Goal: Task Accomplishment & Management: Manage account settings

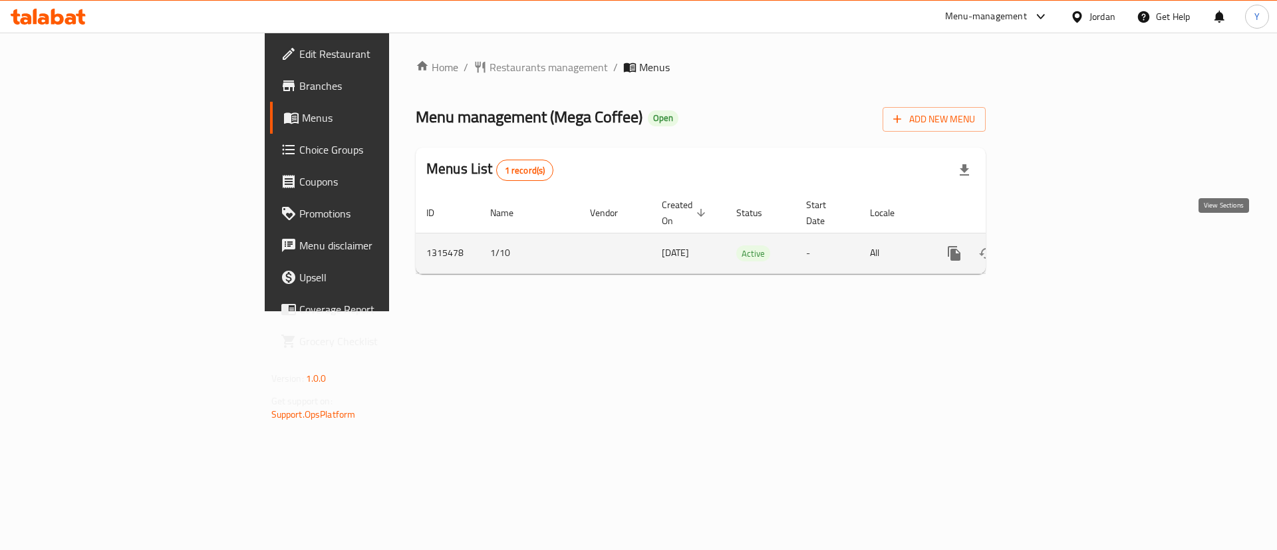
click at [1058, 245] on icon "enhanced table" at bounding box center [1050, 253] width 16 height 16
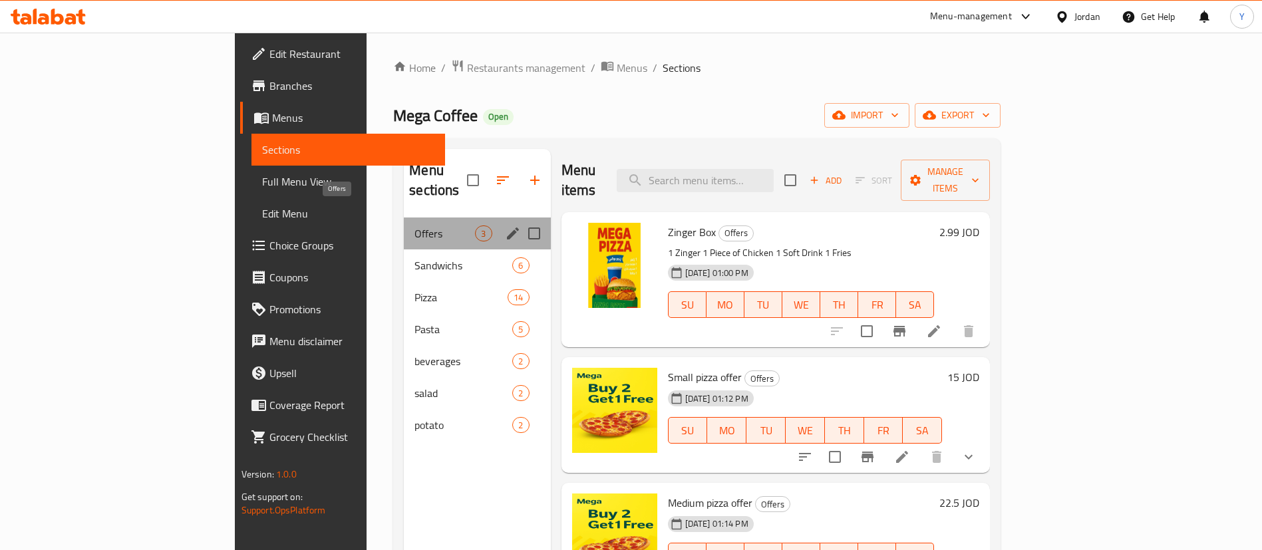
click at [414, 226] on span "Offers" at bounding box center [444, 234] width 61 height 16
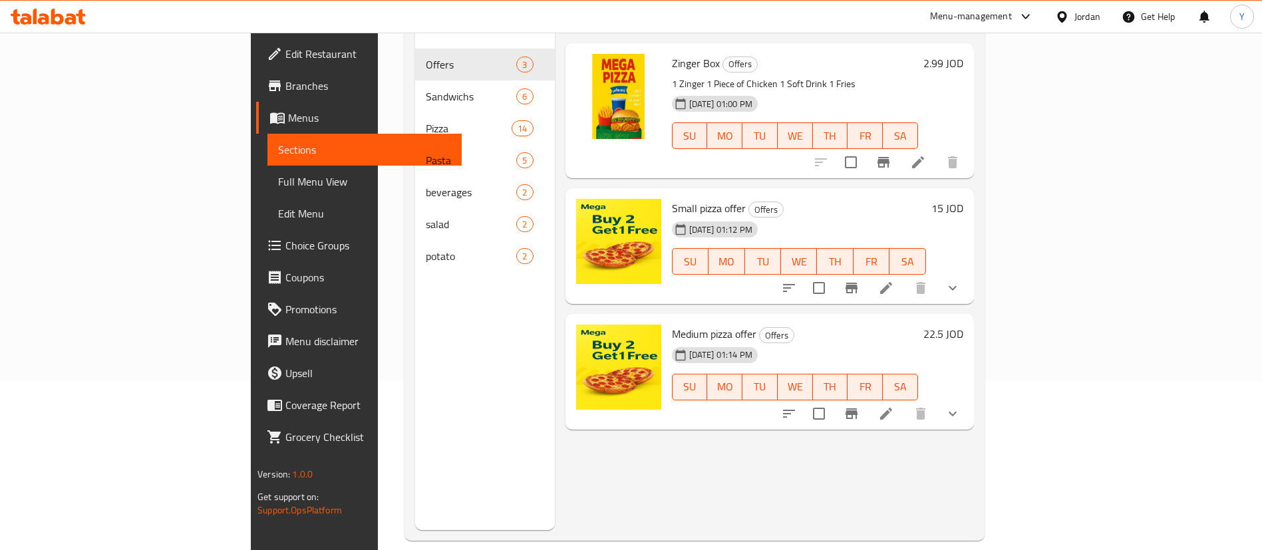
scroll to position [186, 0]
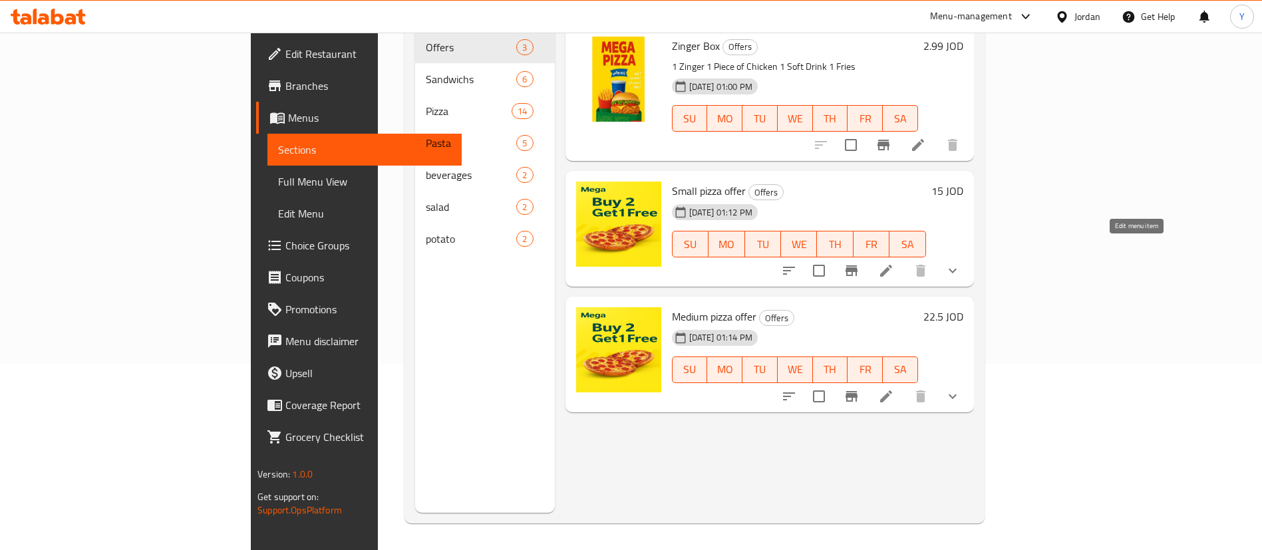
click at [892, 265] on icon at bounding box center [886, 271] width 12 height 12
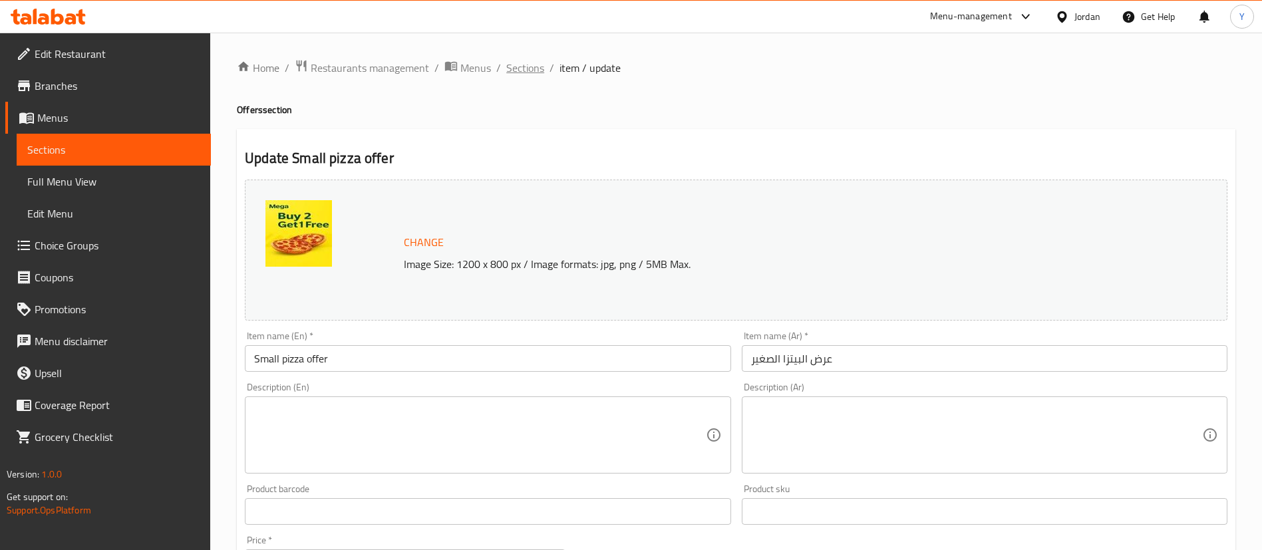
click at [513, 69] on span "Sections" at bounding box center [525, 68] width 38 height 16
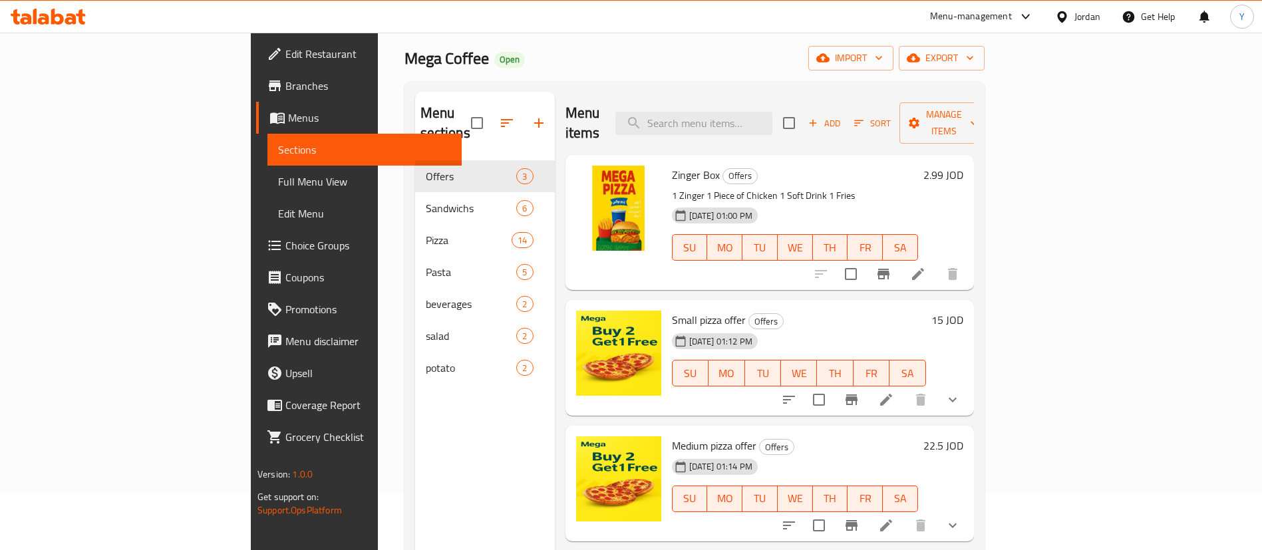
scroll to position [100, 0]
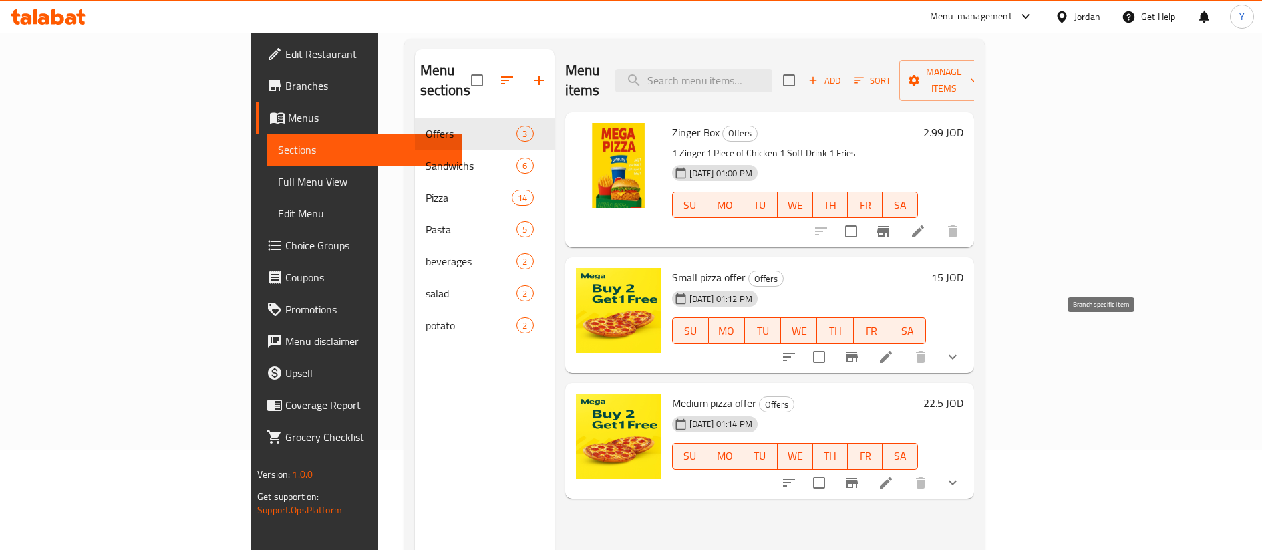
click at [857, 352] on icon "Branch-specific-item" at bounding box center [852, 357] width 12 height 11
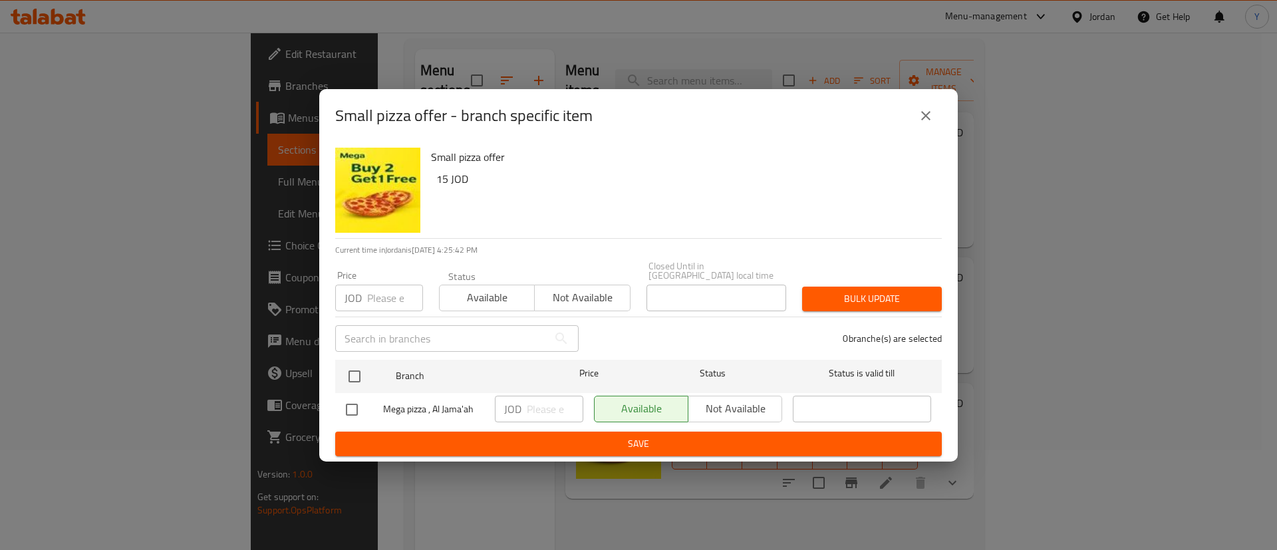
click at [915, 121] on button "close" at bounding box center [926, 116] width 32 height 32
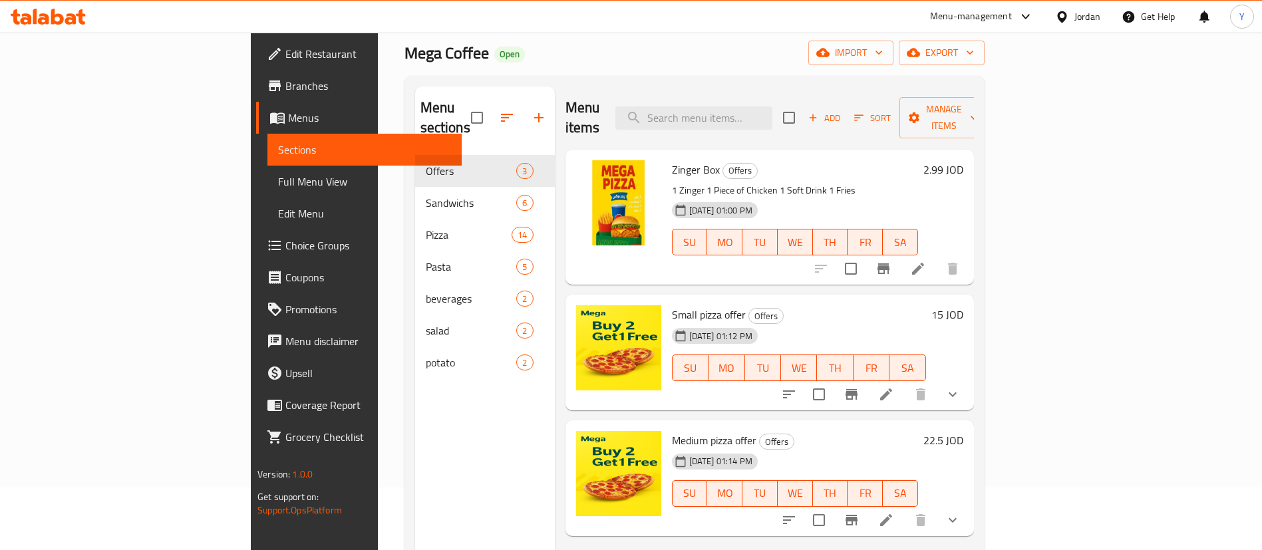
scroll to position [0, 0]
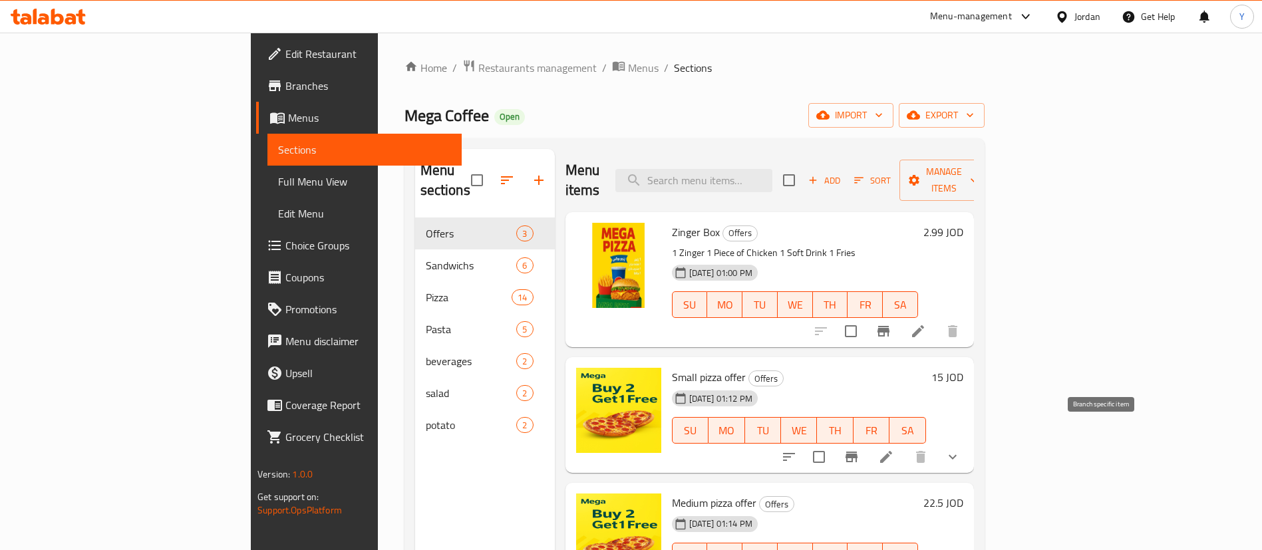
click at [867, 441] on button "Branch-specific-item" at bounding box center [852, 457] width 32 height 32
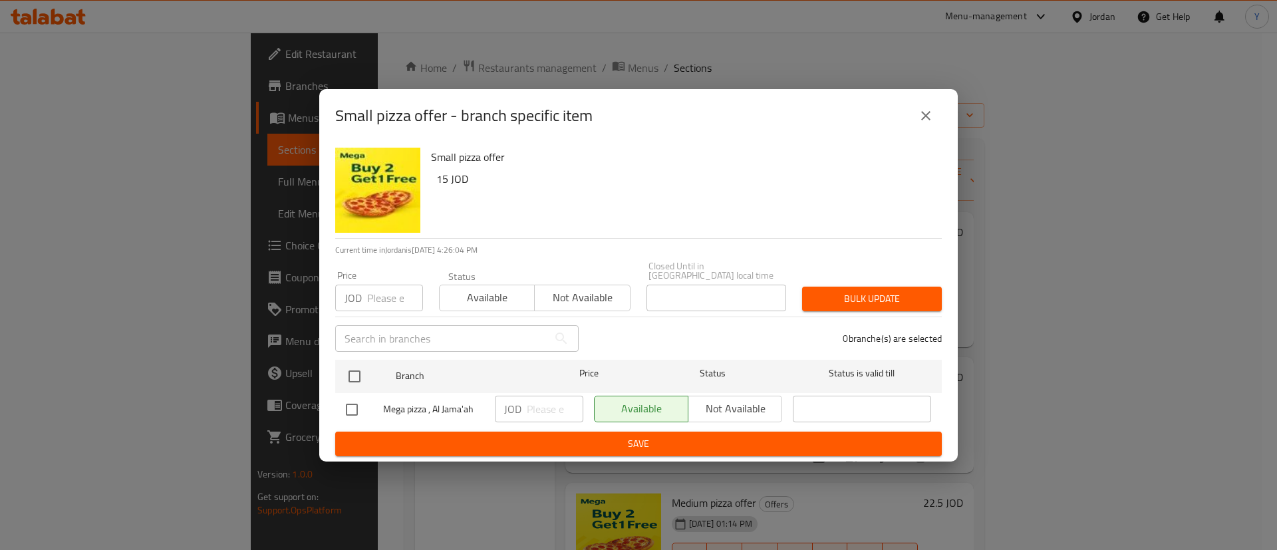
click at [914, 148] on div "Small pizza offer 15 JOD" at bounding box center [681, 190] width 511 height 96
click at [915, 128] on button "close" at bounding box center [926, 116] width 32 height 32
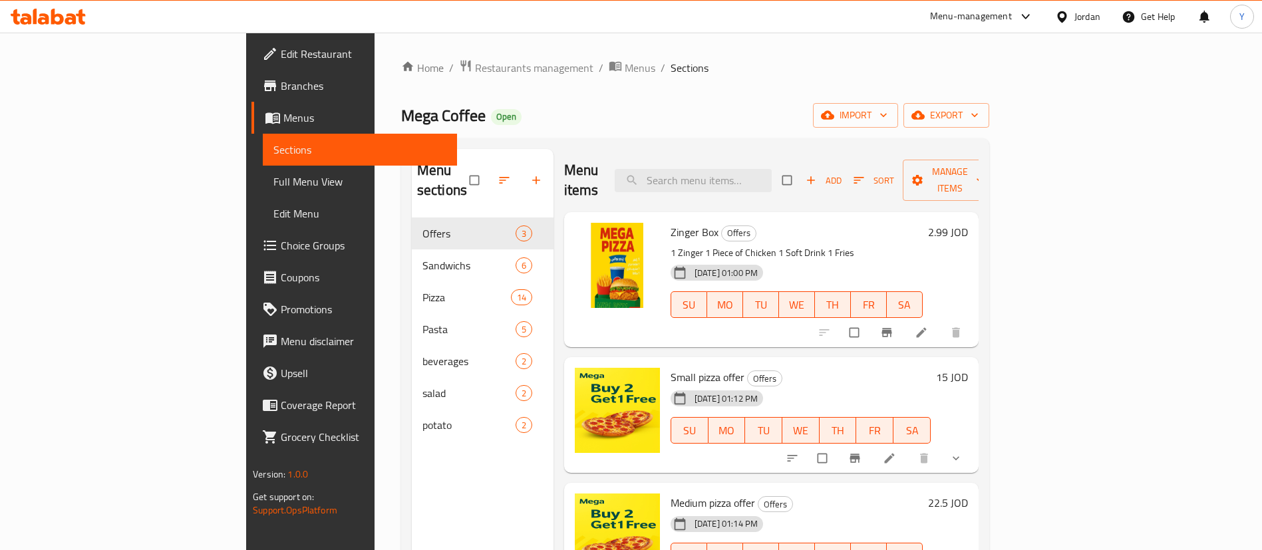
scroll to position [100, 0]
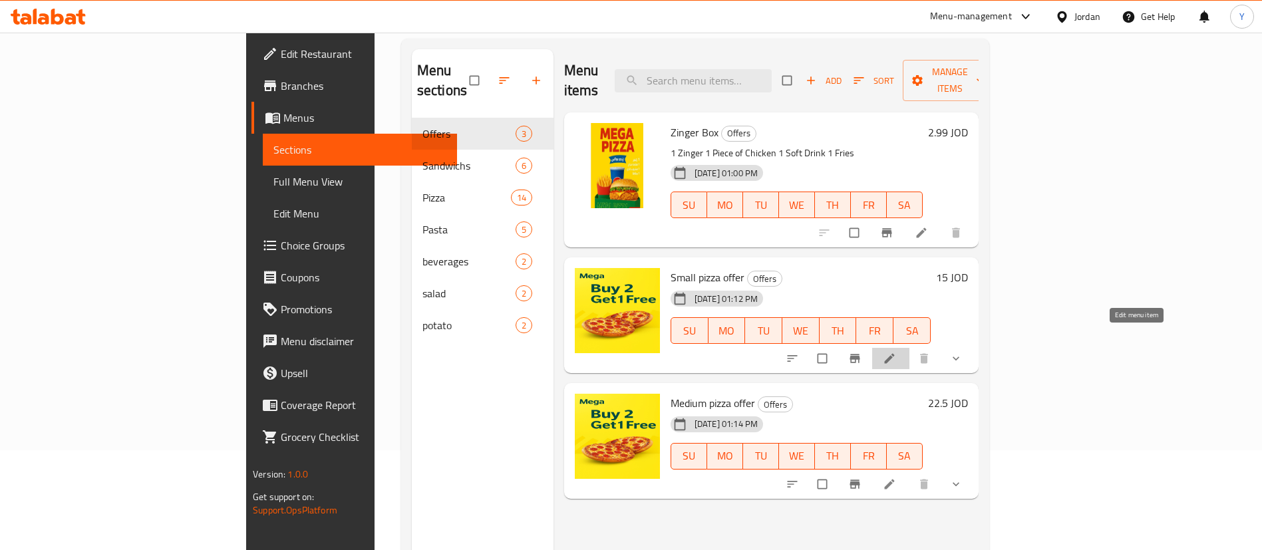
click at [896, 352] on icon at bounding box center [889, 358] width 13 height 13
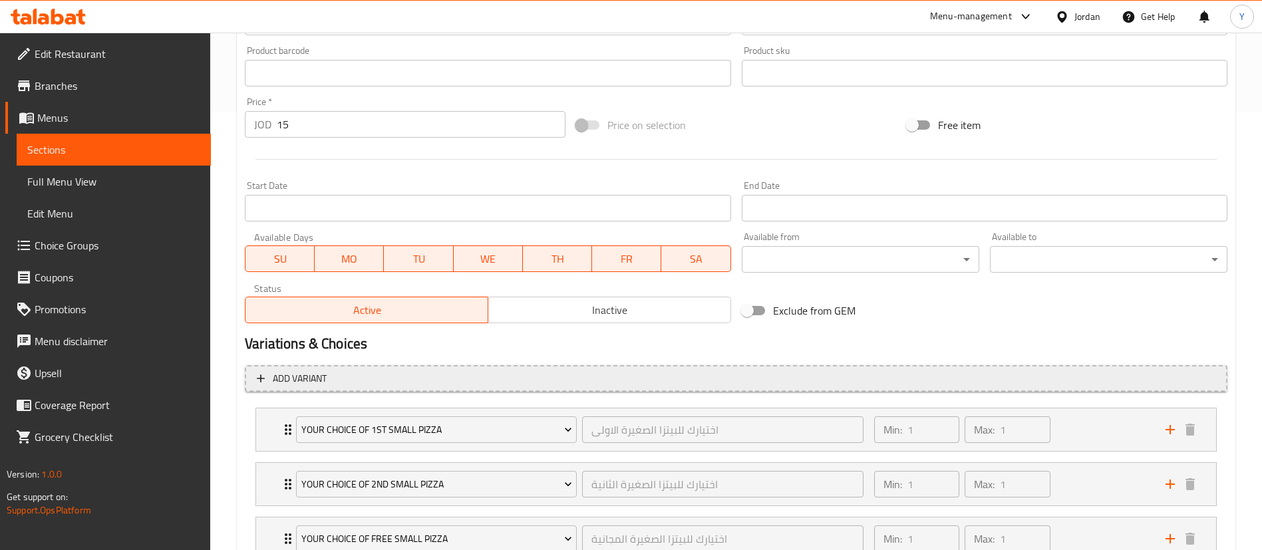
scroll to position [499, 0]
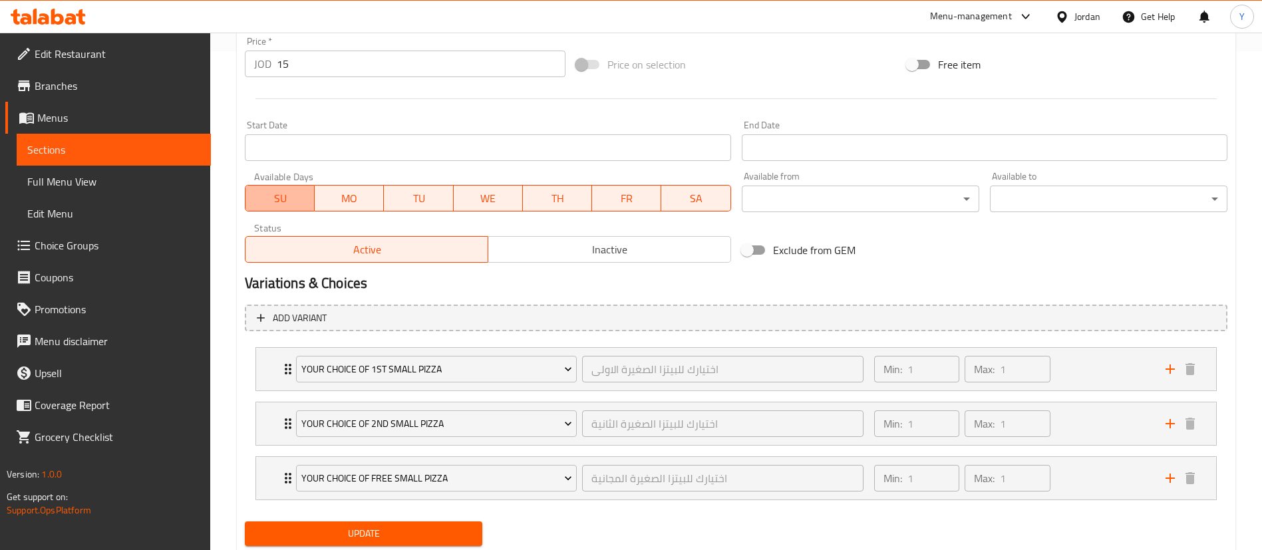
click at [294, 187] on button "SU" at bounding box center [280, 198] width 70 height 27
click at [291, 196] on span "SU" at bounding box center [280, 198] width 59 height 19
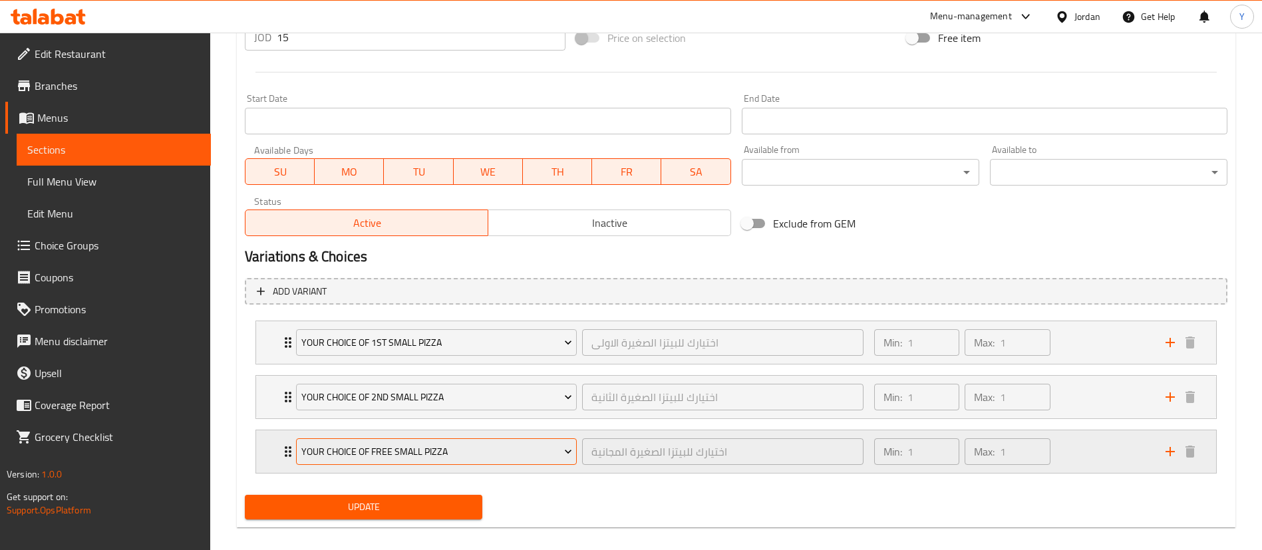
scroll to position [540, 0]
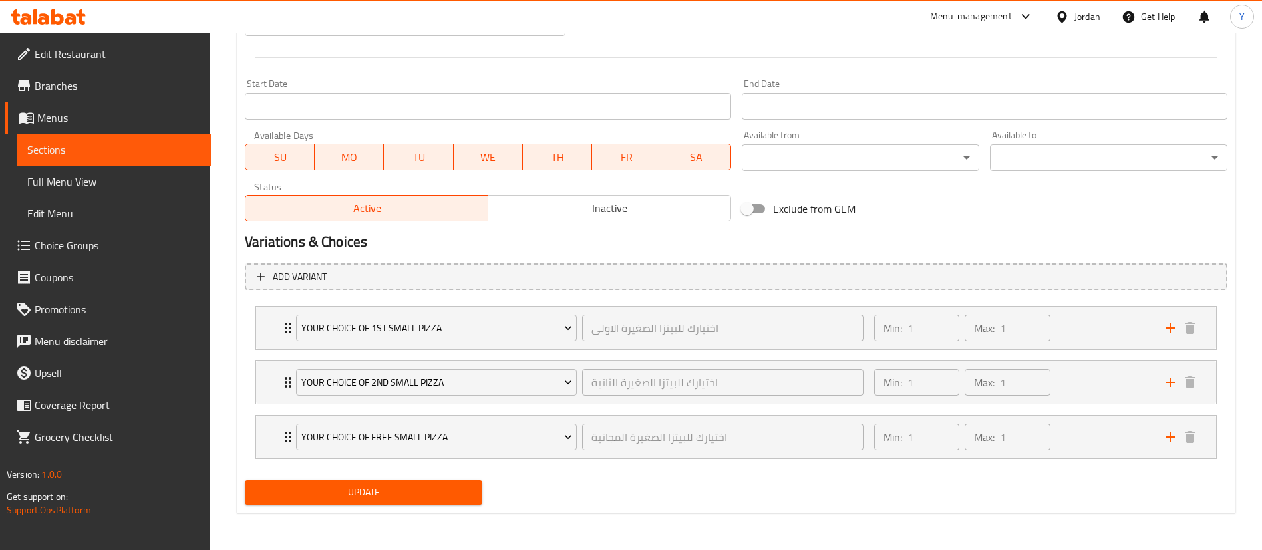
click at [376, 476] on div "Update" at bounding box center [363, 492] width 248 height 35
click at [384, 494] on span "Update" at bounding box center [363, 492] width 216 height 17
drag, startPoint x: 343, startPoint y: 487, endPoint x: 348, endPoint y: 473, distance: 14.7
click at [343, 487] on span "Update" at bounding box center [363, 492] width 216 height 17
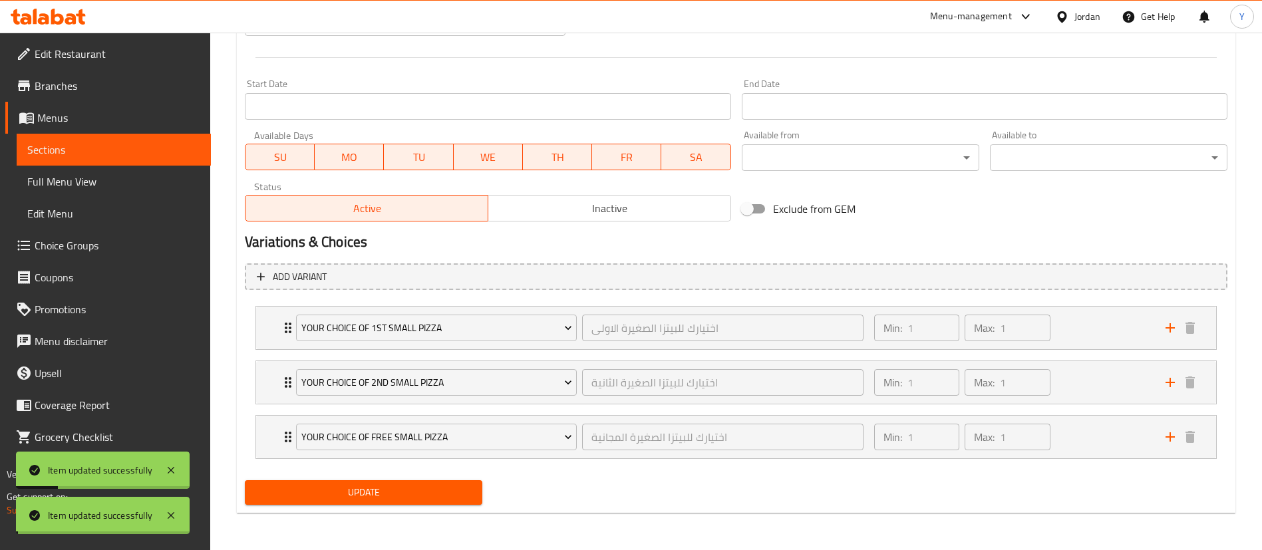
click at [85, 139] on link "Sections" at bounding box center [114, 150] width 194 height 32
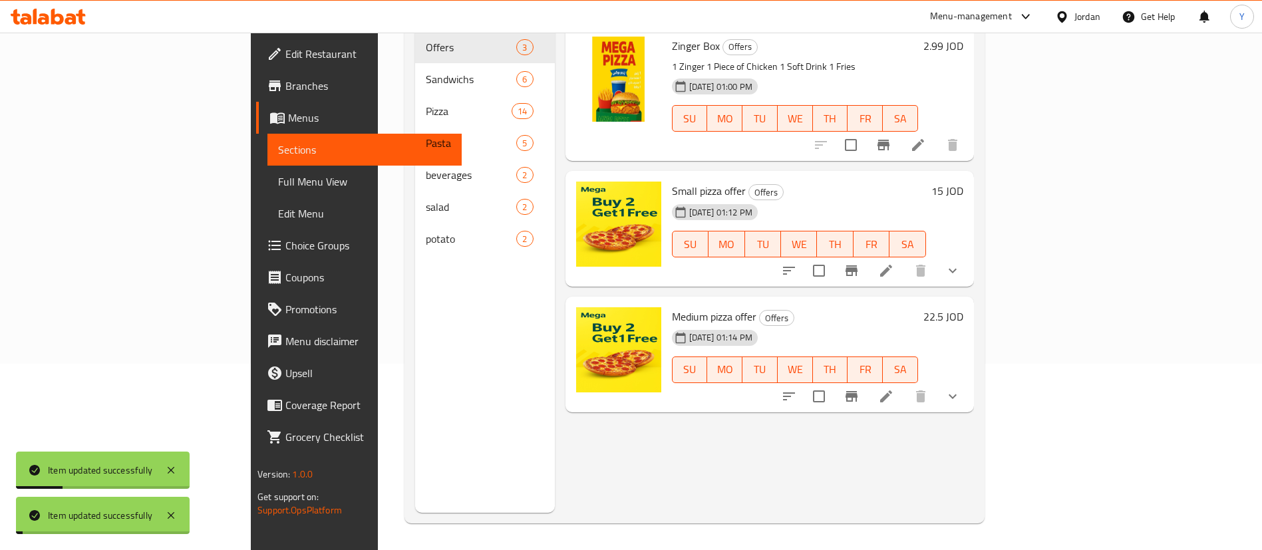
scroll to position [186, 0]
click at [892, 390] on icon at bounding box center [886, 396] width 12 height 12
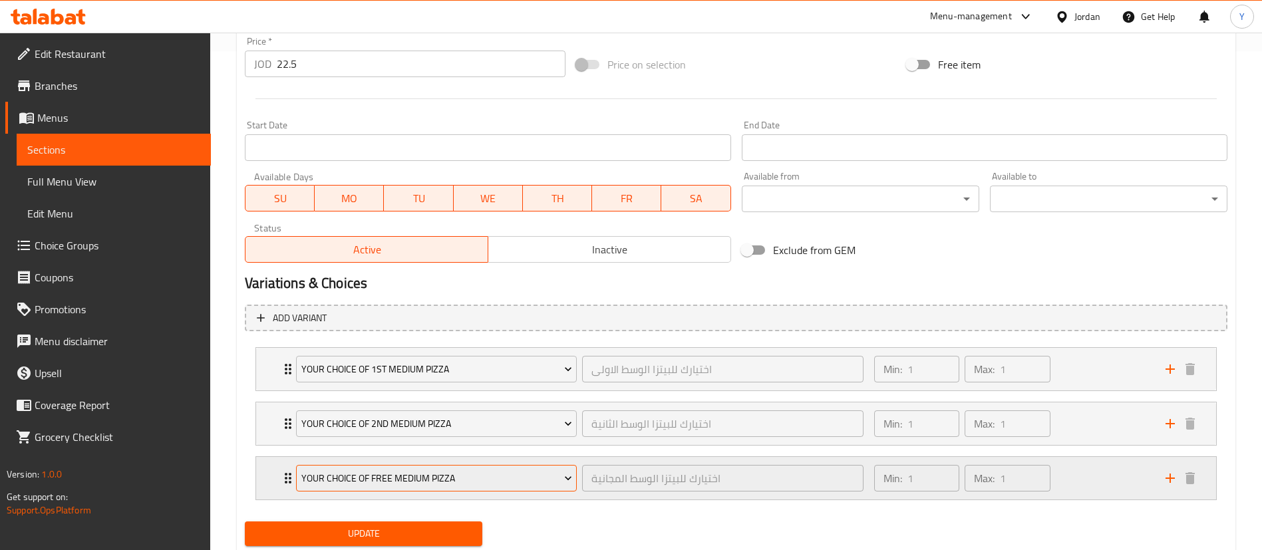
scroll to position [540, 0]
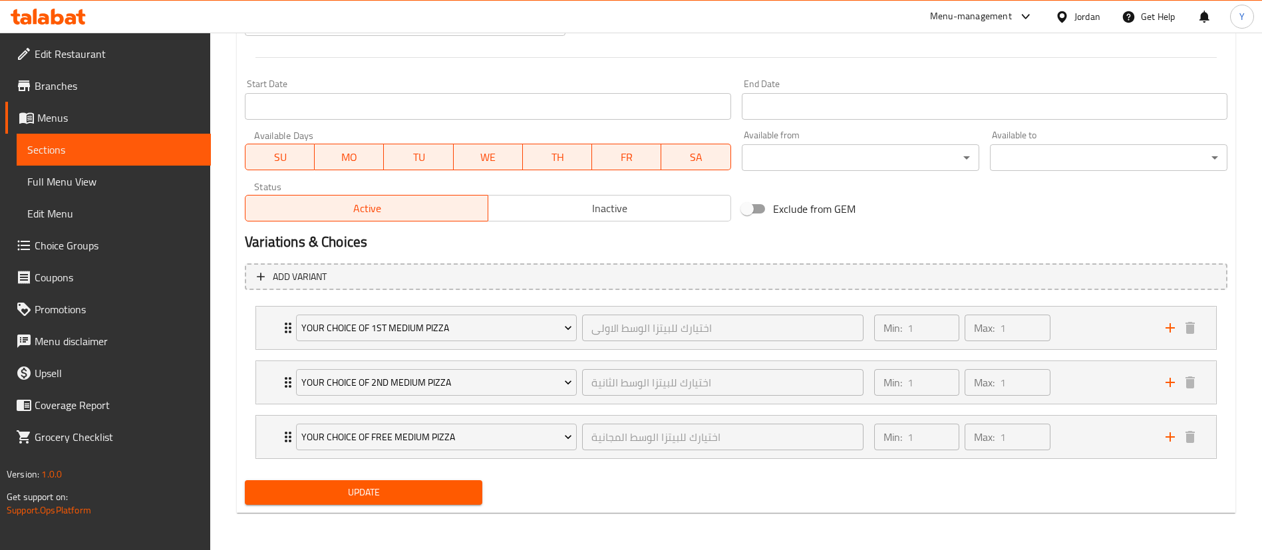
click at [404, 495] on span "Update" at bounding box center [363, 492] width 216 height 17
click at [354, 503] on button "Update" at bounding box center [363, 492] width 237 height 25
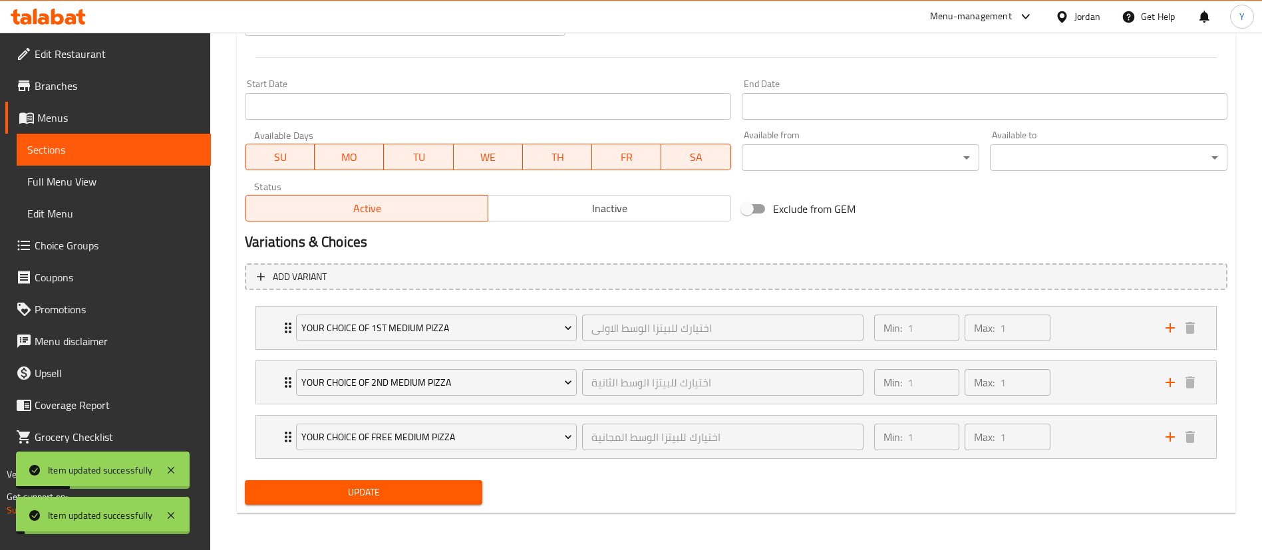
click at [64, 156] on span "Sections" at bounding box center [113, 150] width 173 height 16
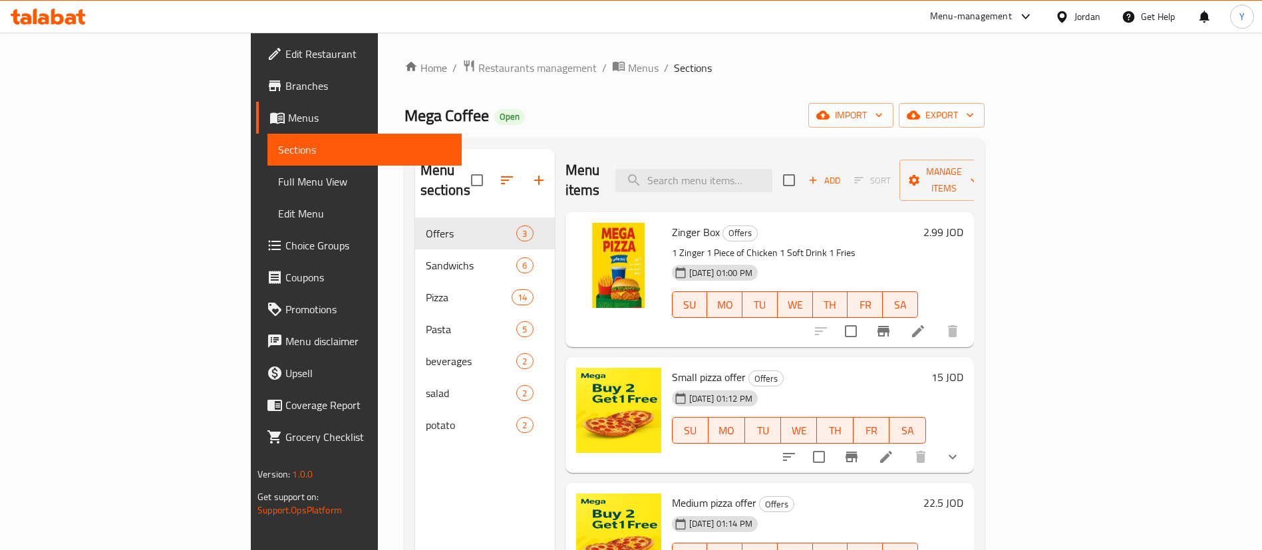
click at [285, 89] on span "Branches" at bounding box center [368, 86] width 166 height 16
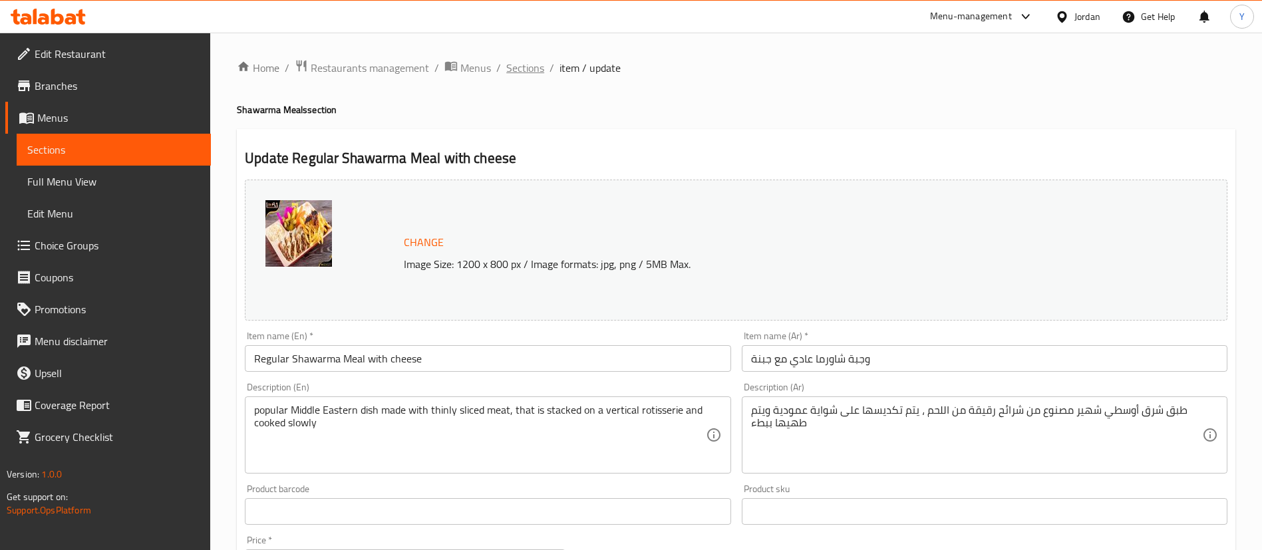
click at [540, 71] on span "Sections" at bounding box center [525, 68] width 38 height 16
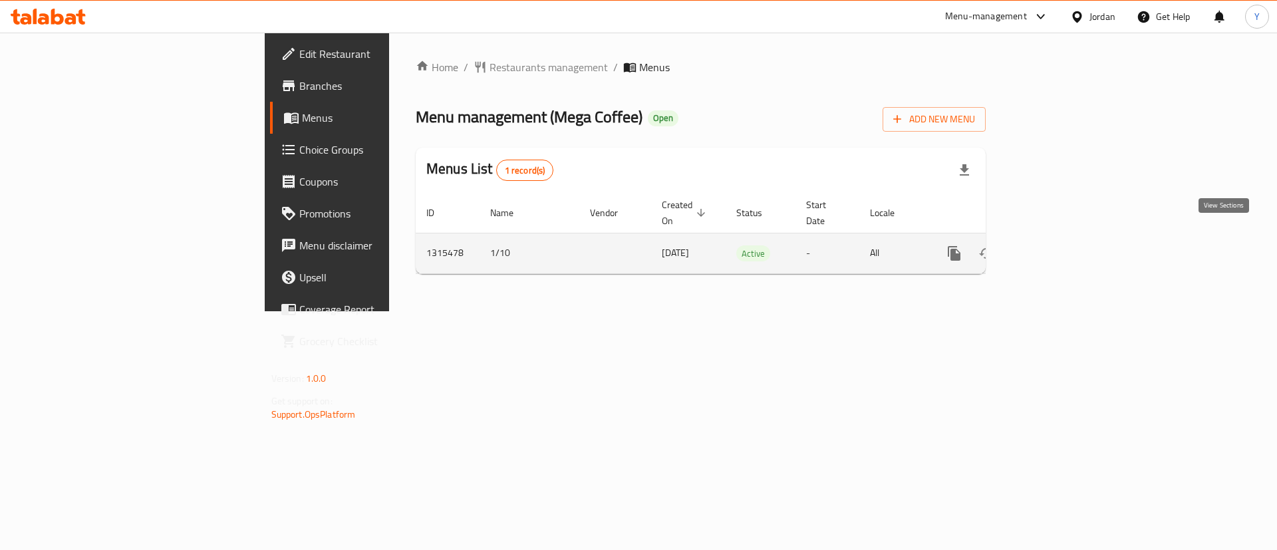
click at [1058, 245] on icon "enhanced table" at bounding box center [1050, 253] width 16 height 16
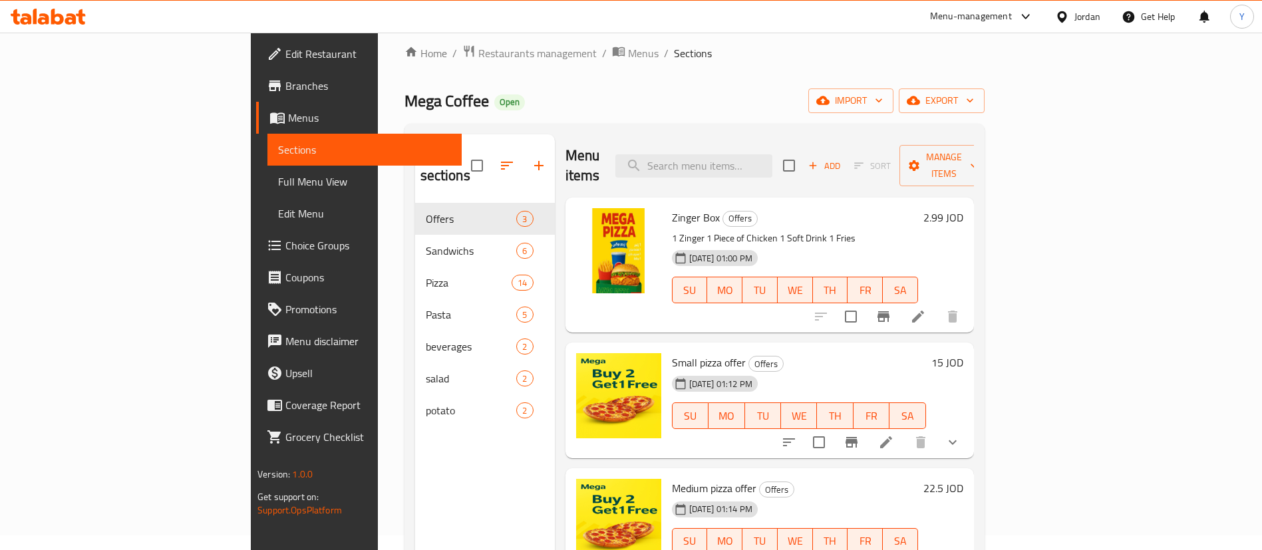
scroll to position [186, 0]
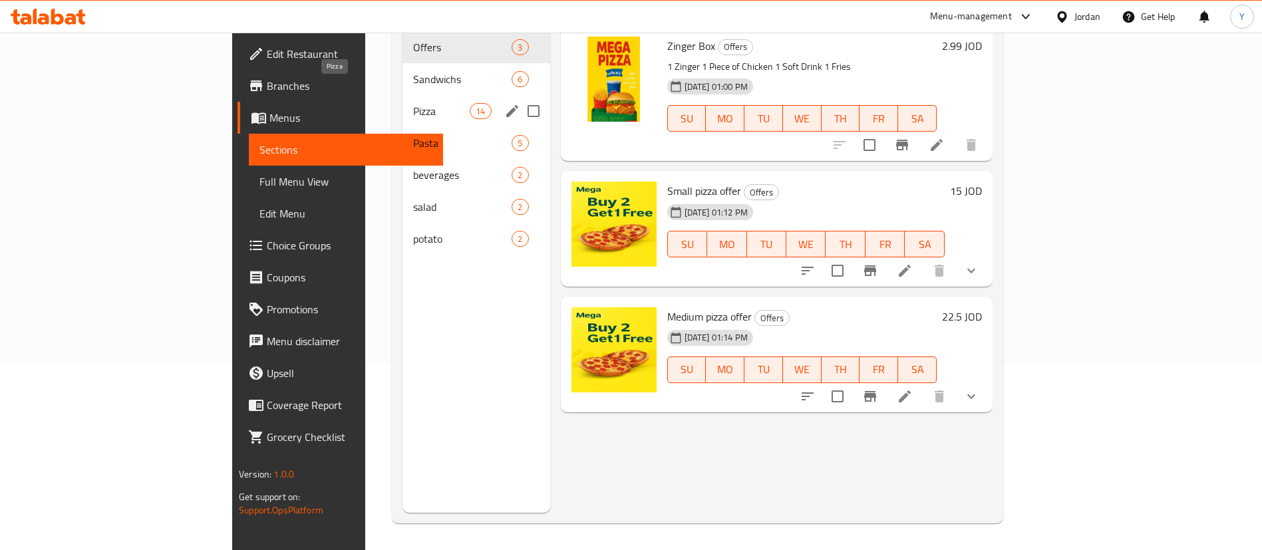
click at [413, 103] on span "Pizza" at bounding box center [441, 111] width 57 height 16
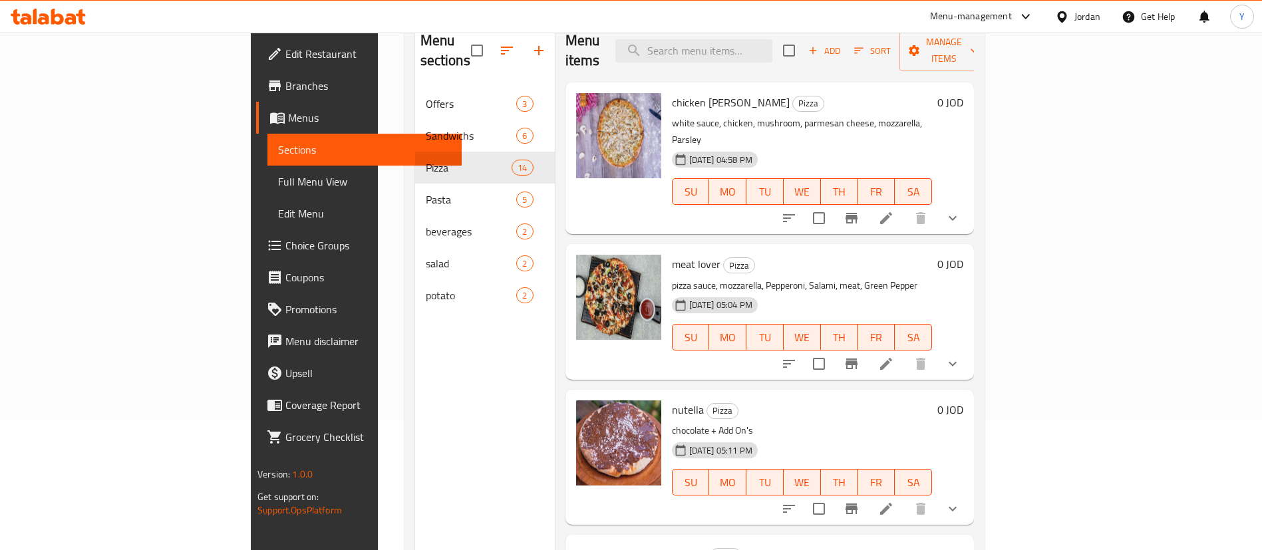
scroll to position [86, 0]
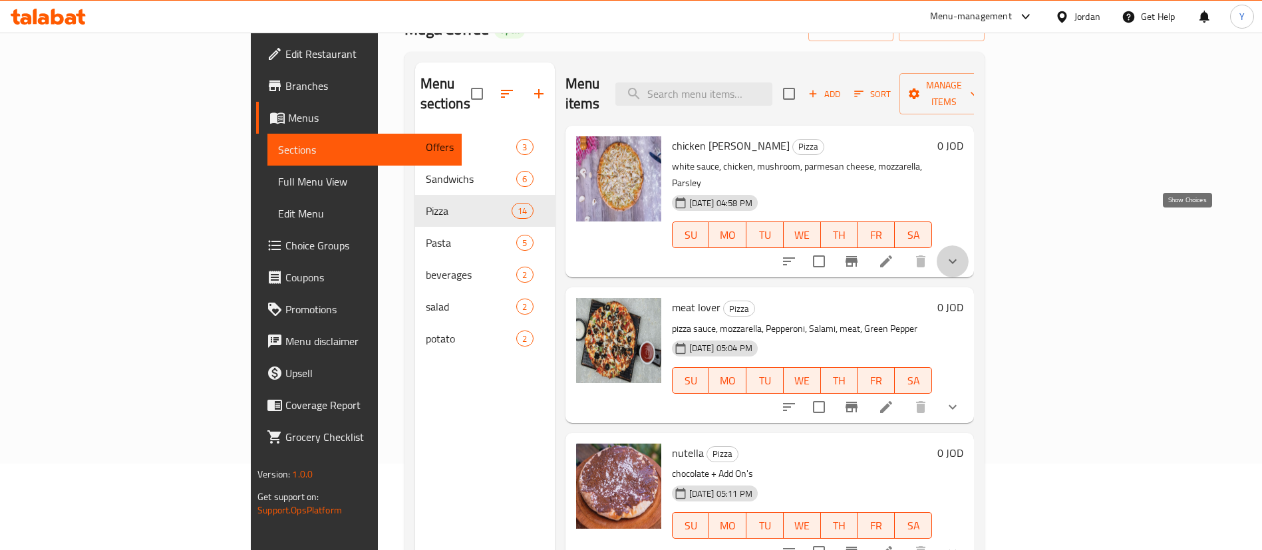
click at [961, 253] on icon "show more" at bounding box center [953, 261] width 16 height 16
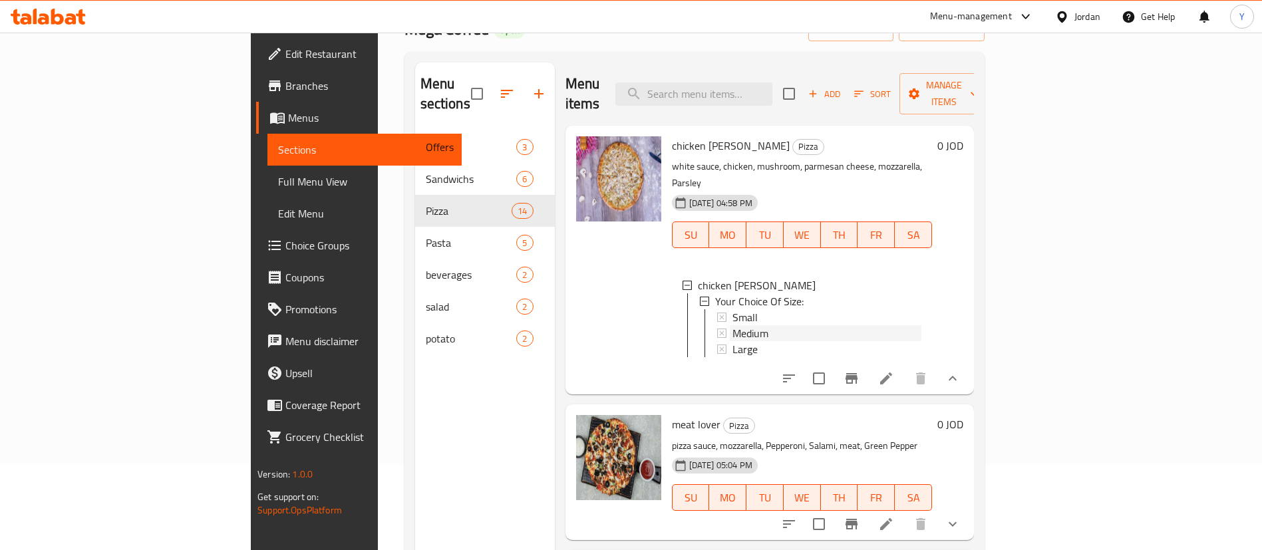
click at [732, 325] on div "Medium" at bounding box center [826, 333] width 189 height 16
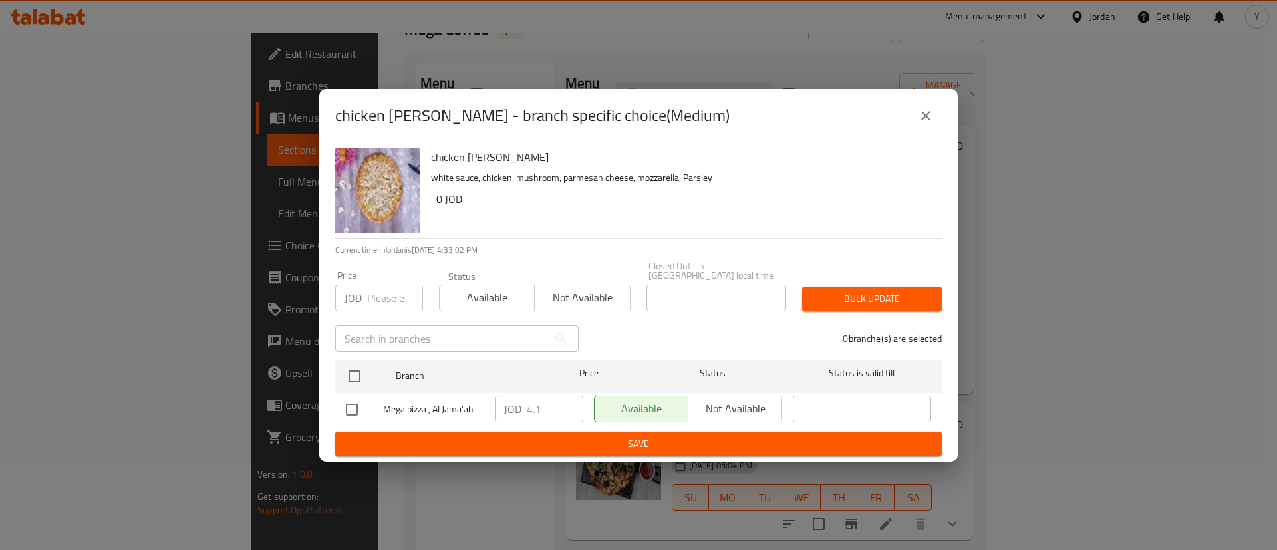
click at [931, 118] on icon "close" at bounding box center [926, 116] width 16 height 16
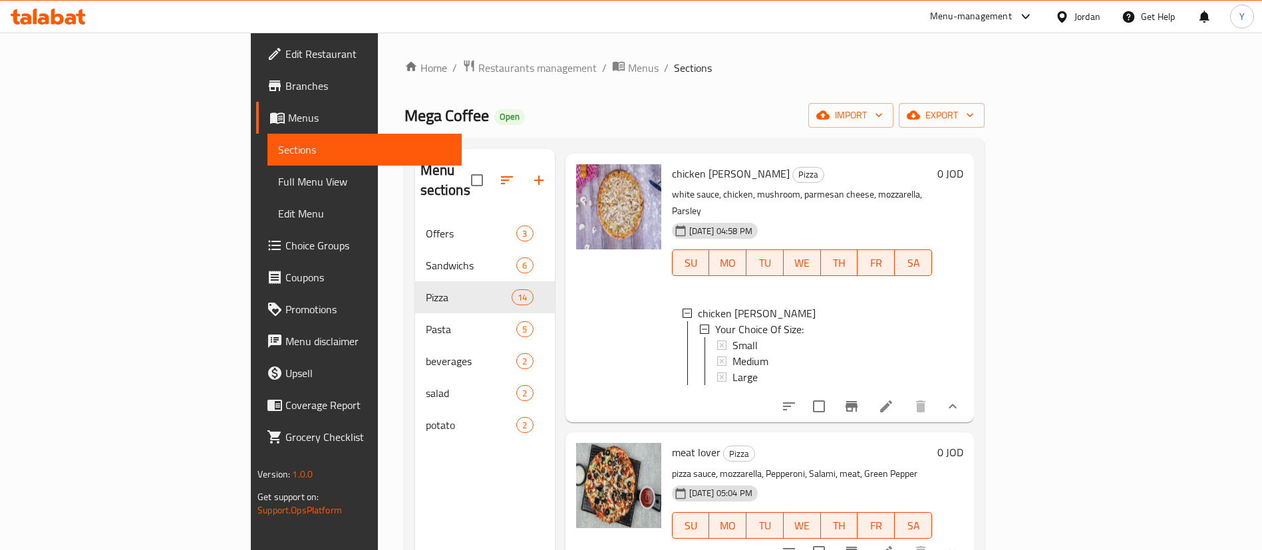
scroll to position [100, 0]
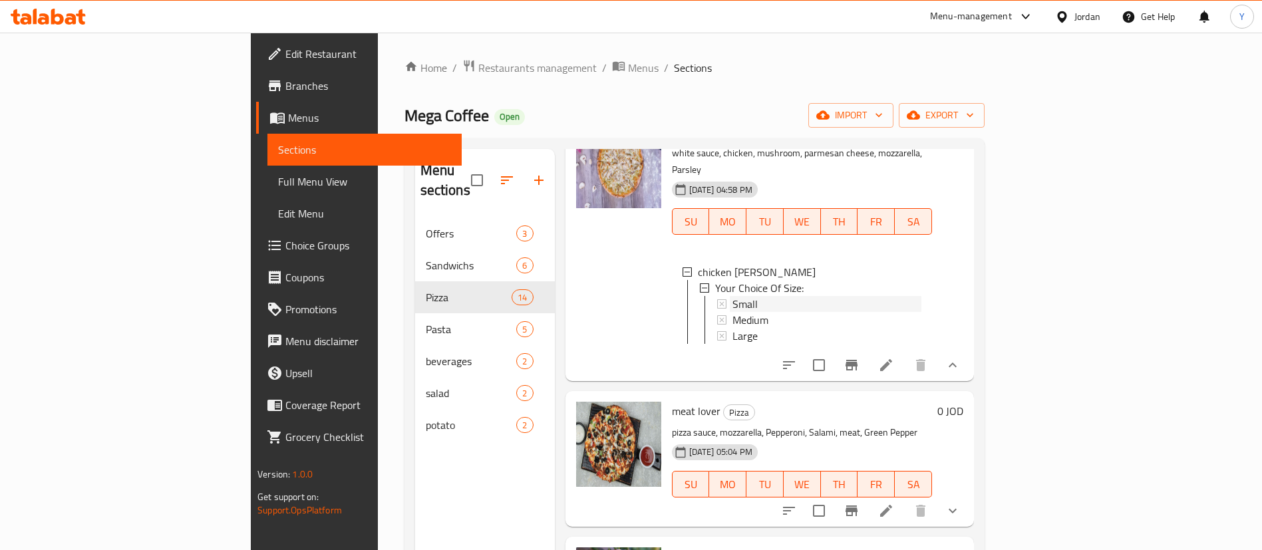
click at [794, 296] on div "Small" at bounding box center [826, 304] width 189 height 16
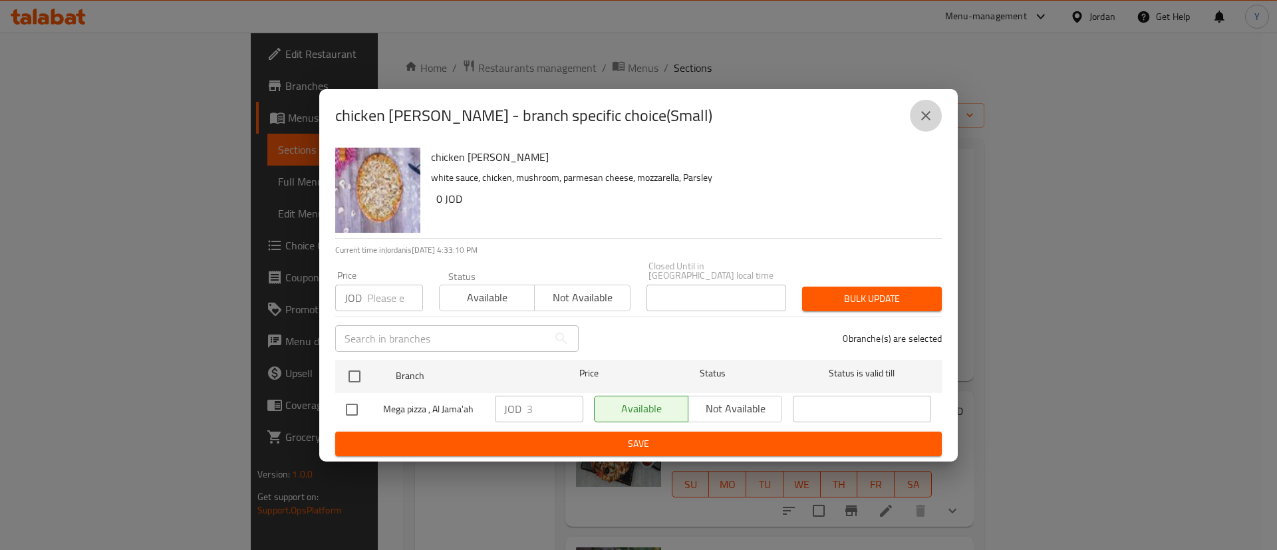
click at [915, 118] on button "close" at bounding box center [926, 116] width 32 height 32
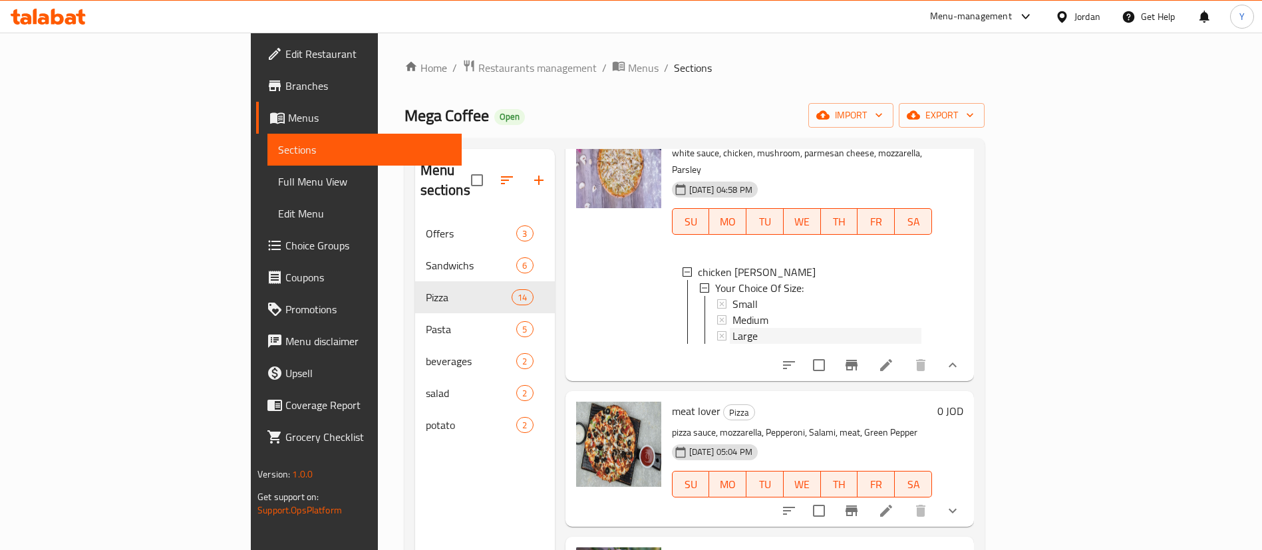
click at [732, 328] on span "Large" at bounding box center [744, 336] width 25 height 16
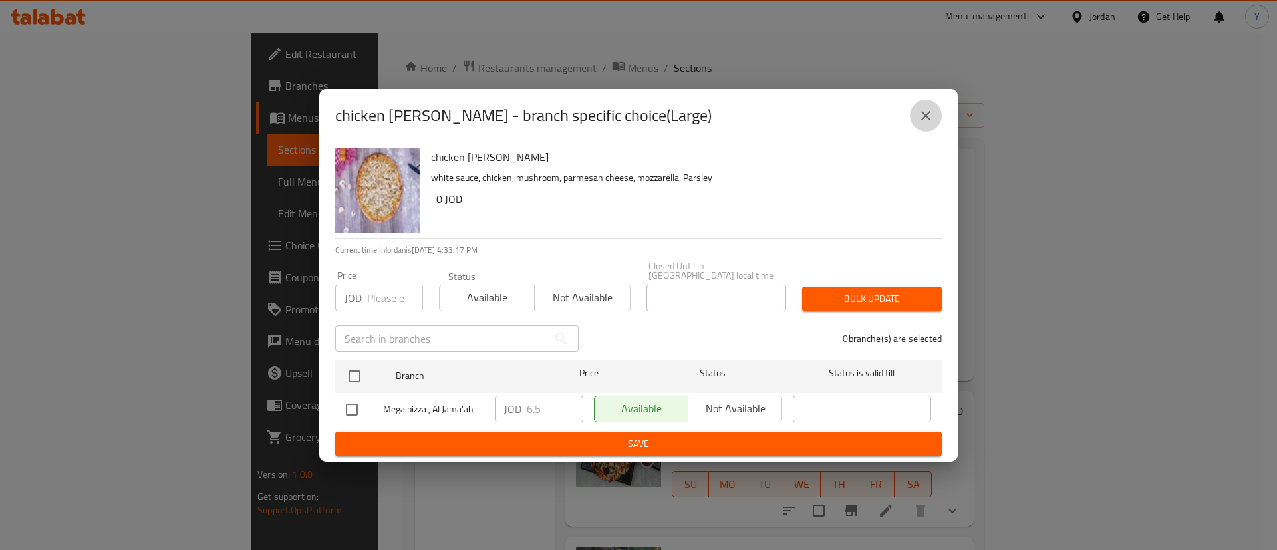
click at [933, 116] on icon "close" at bounding box center [926, 116] width 16 height 16
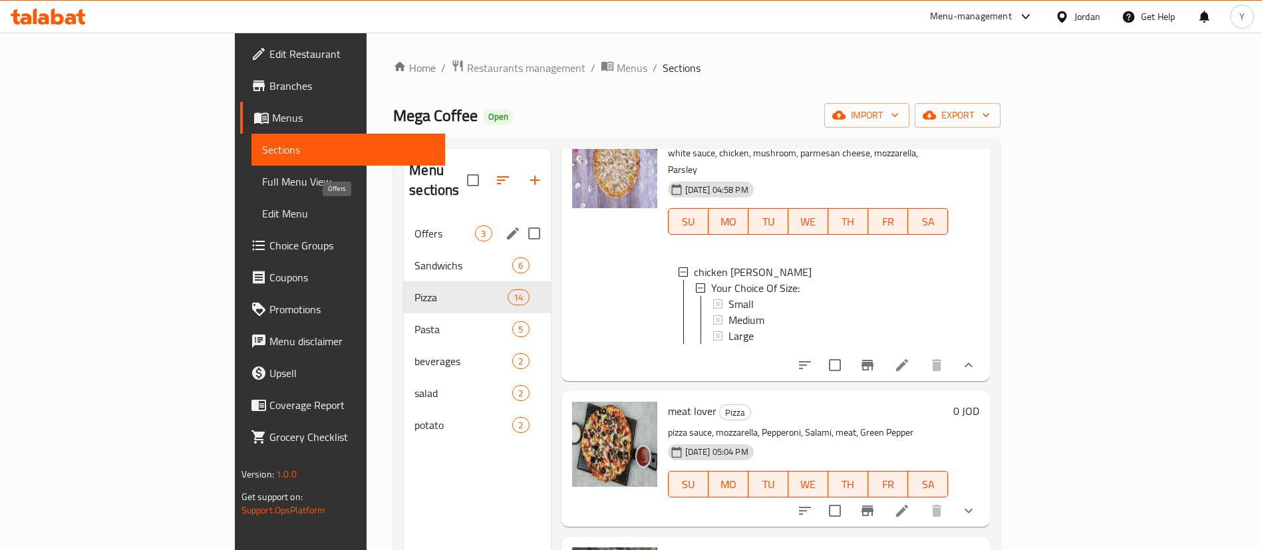
click at [414, 226] on span "Offers" at bounding box center [444, 234] width 61 height 16
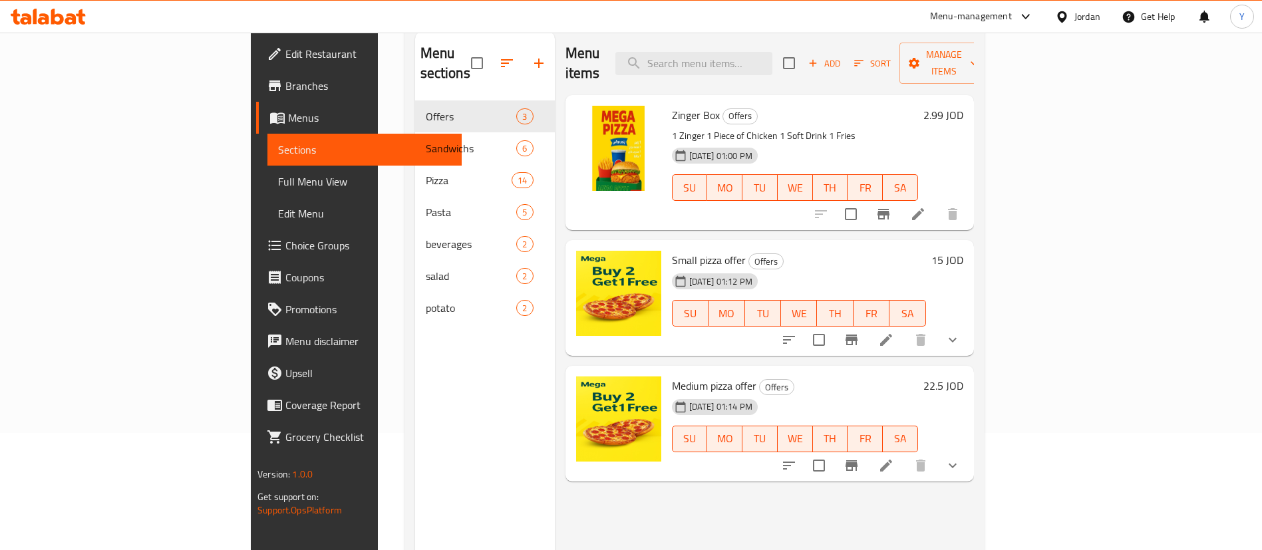
scroll to position [86, 0]
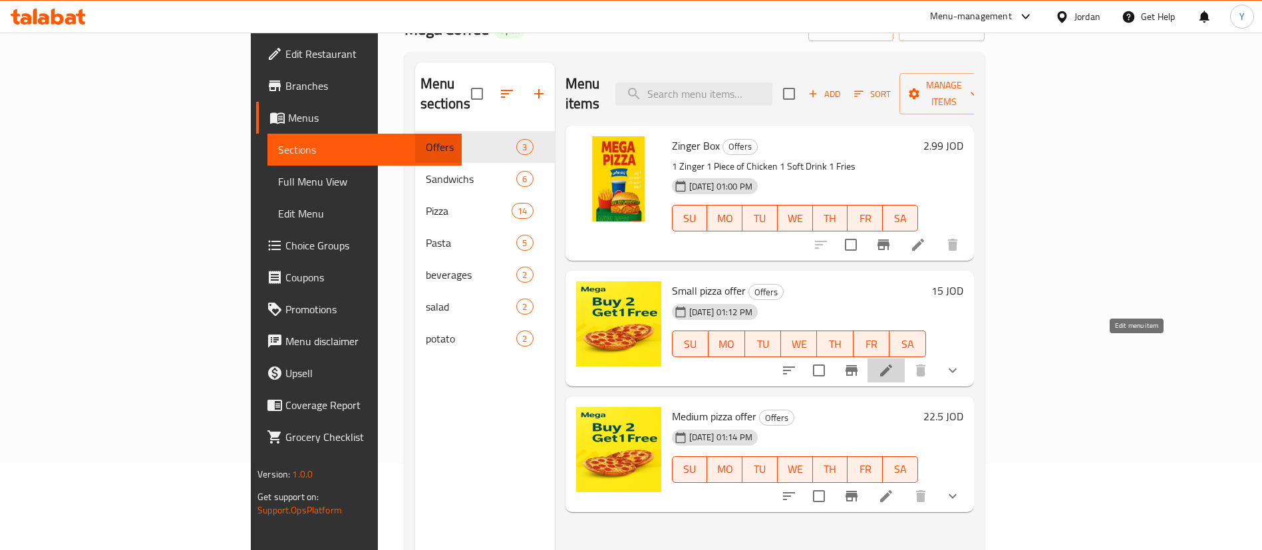
click at [894, 363] on icon at bounding box center [886, 371] width 16 height 16
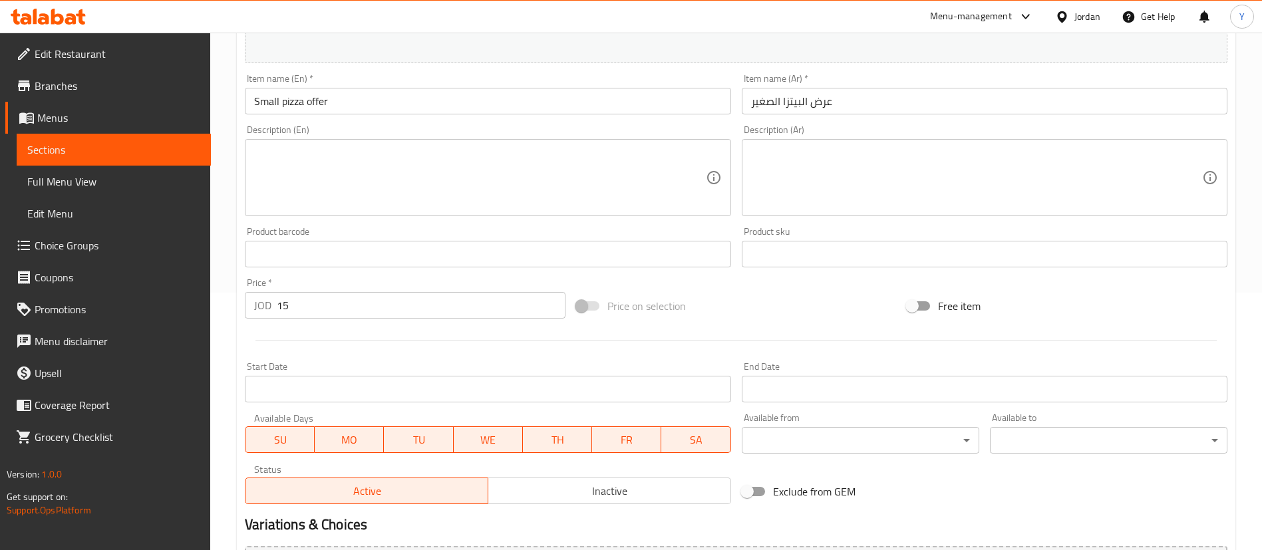
scroll to position [299, 0]
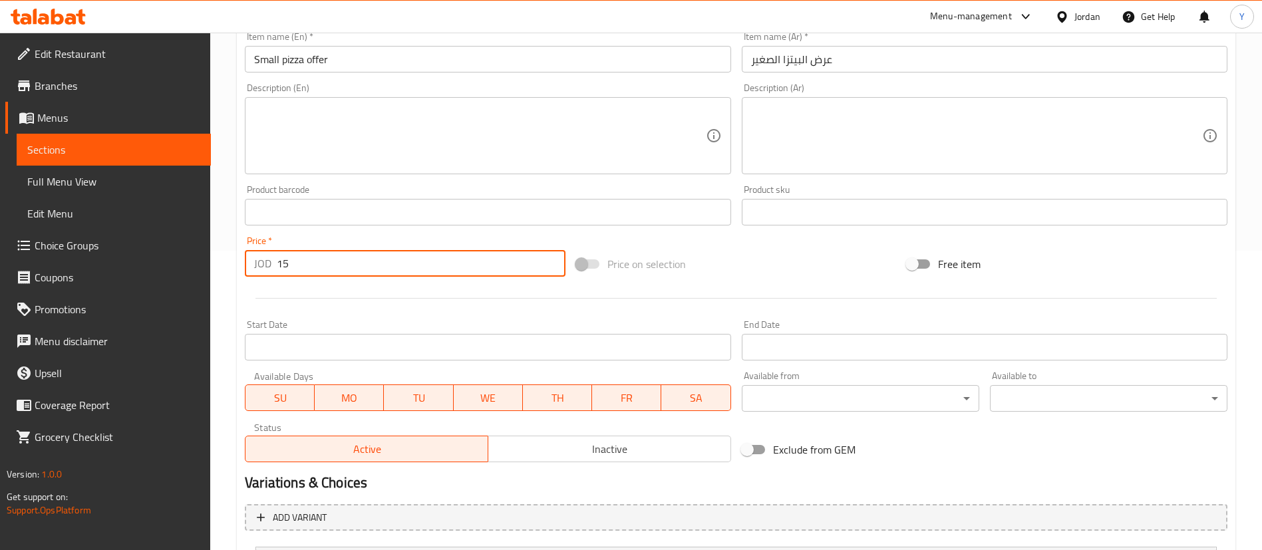
drag, startPoint x: 295, startPoint y: 266, endPoint x: 257, endPoint y: 269, distance: 38.0
click at [257, 269] on div "JOD 15 Price *" at bounding box center [405, 263] width 321 height 27
type input "9"
click at [327, 295] on div at bounding box center [735, 298] width 993 height 33
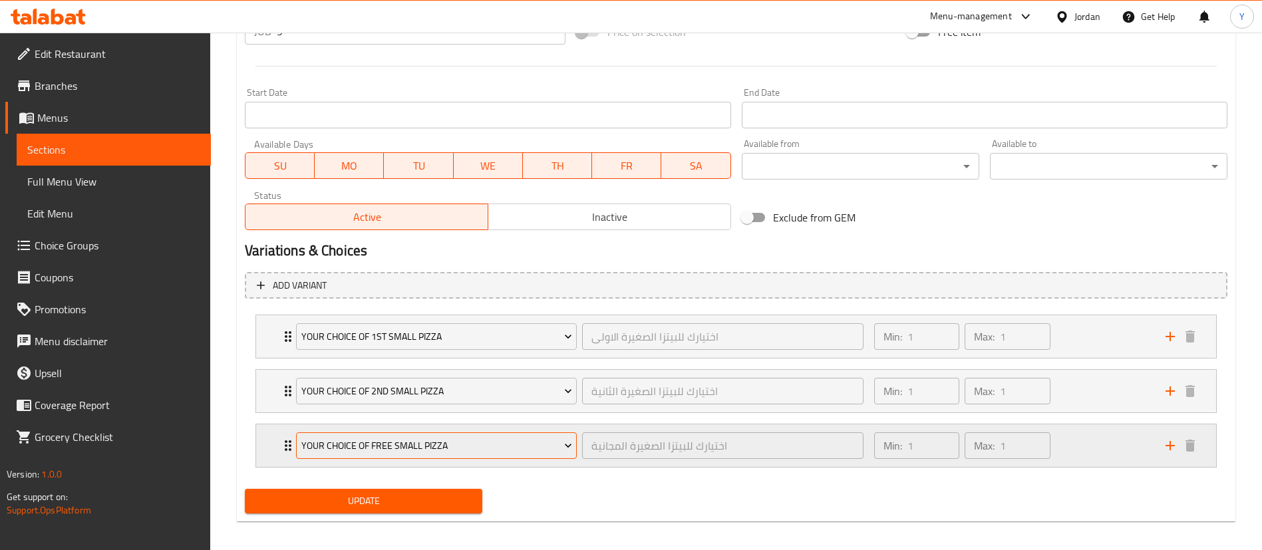
scroll to position [540, 0]
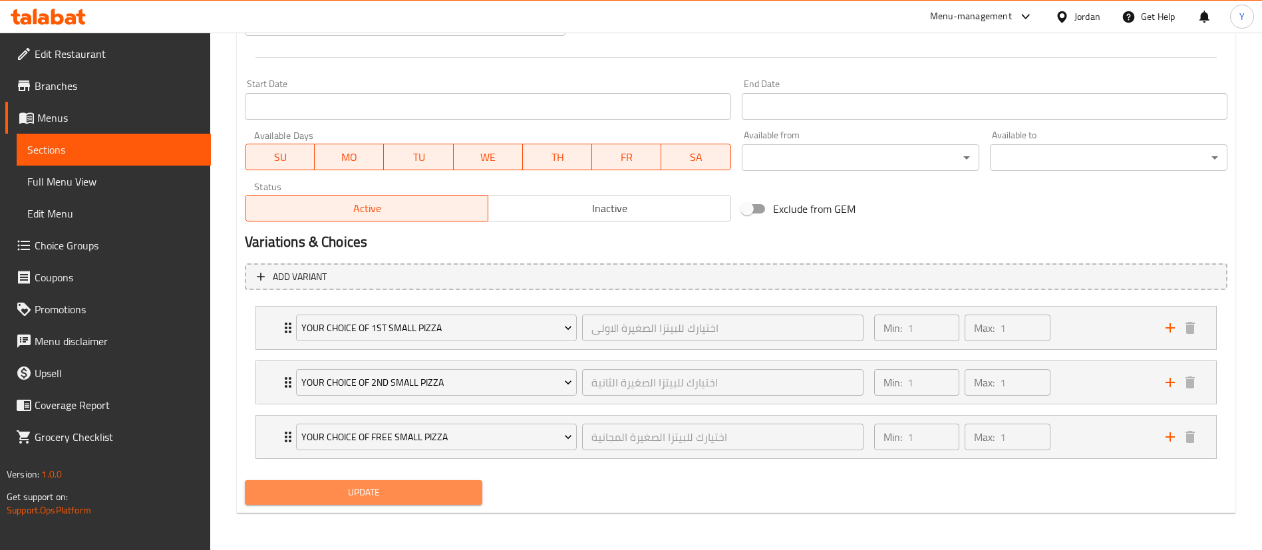
click at [389, 489] on span "Update" at bounding box center [363, 492] width 216 height 17
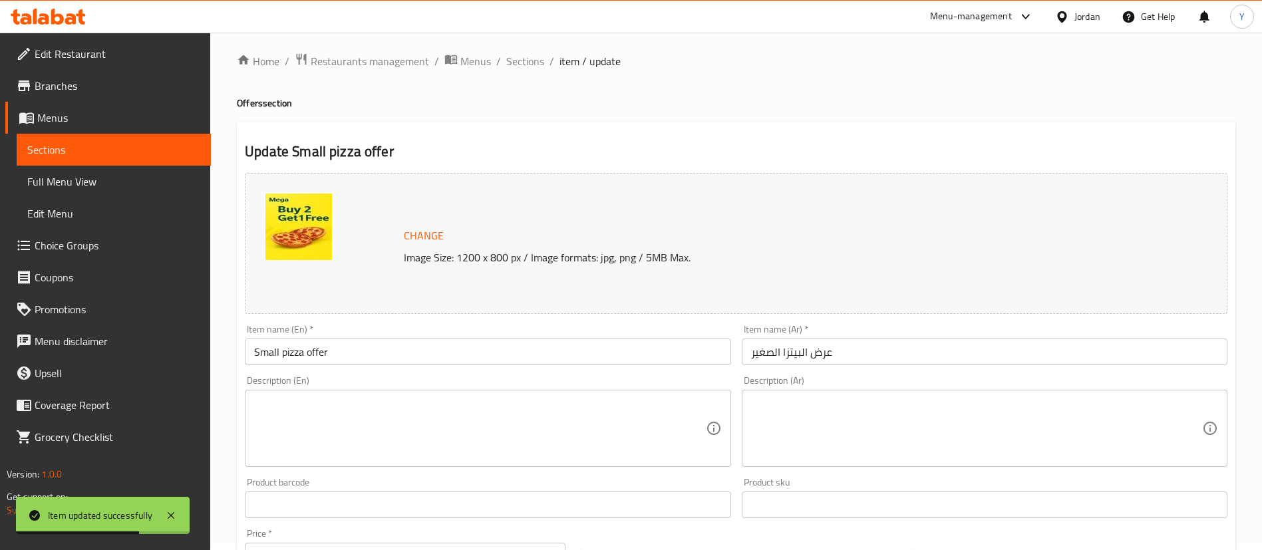
scroll to position [0, 0]
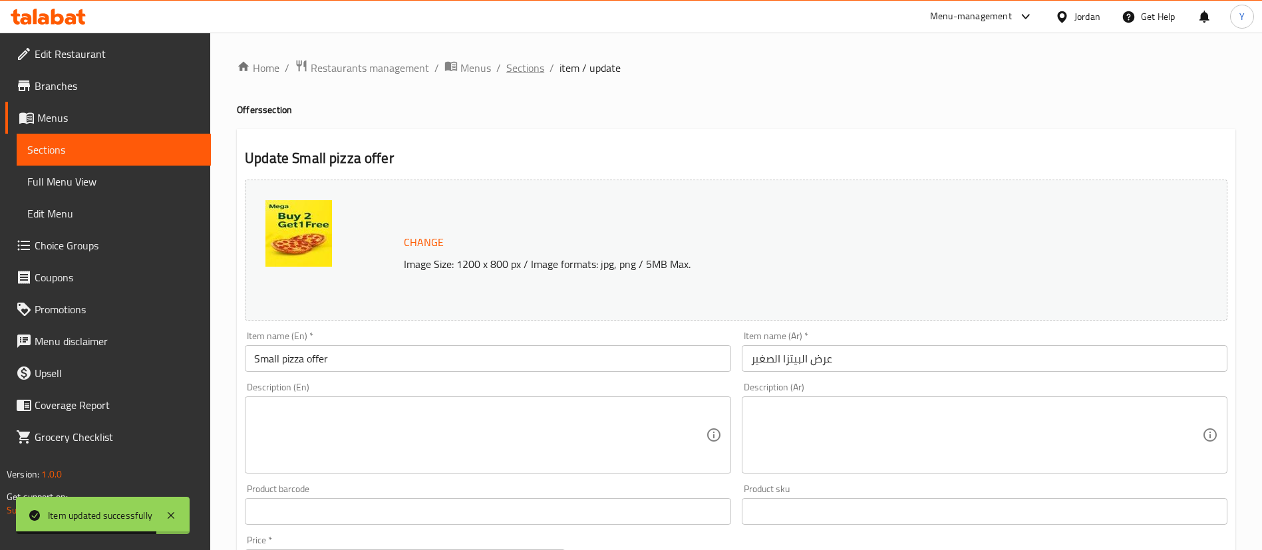
click at [522, 65] on span "Sections" at bounding box center [525, 68] width 38 height 16
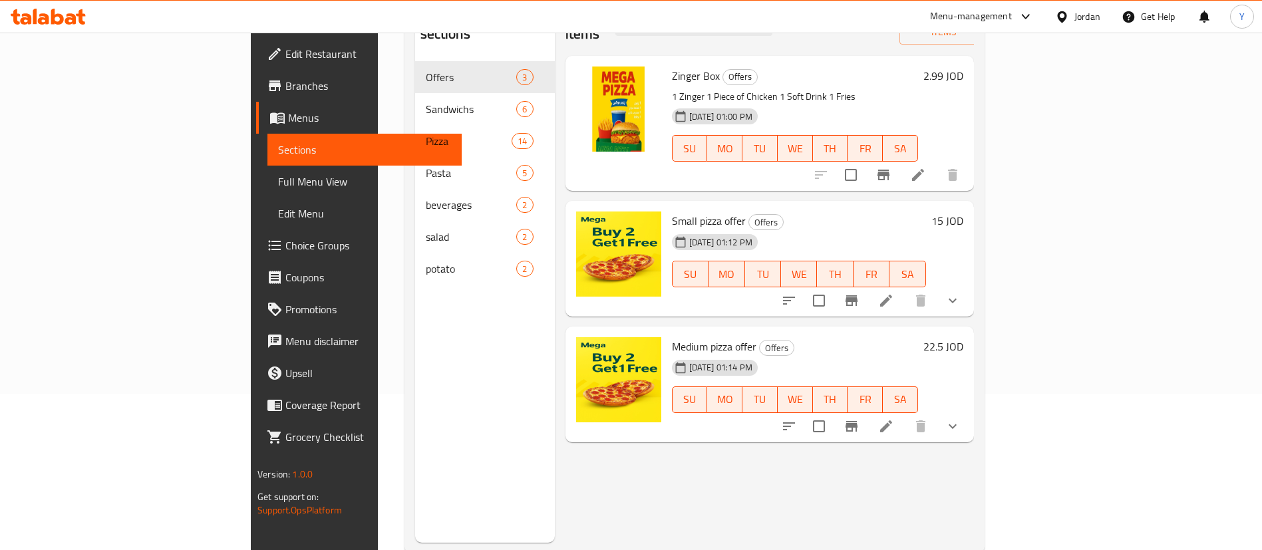
scroll to position [186, 0]
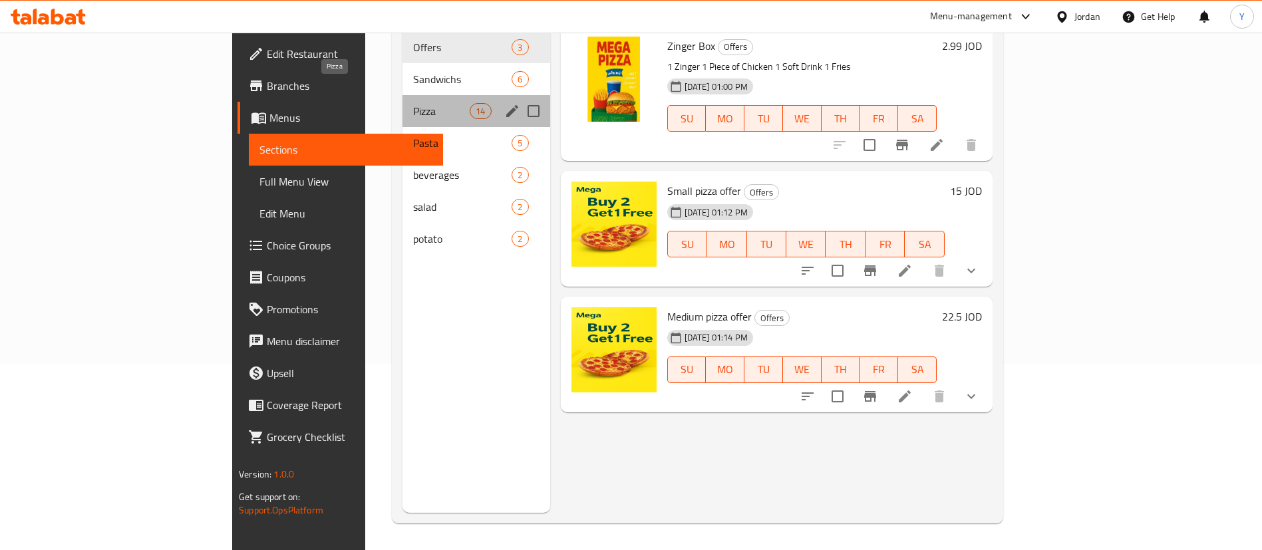
click at [413, 103] on span "Pizza" at bounding box center [441, 111] width 57 height 16
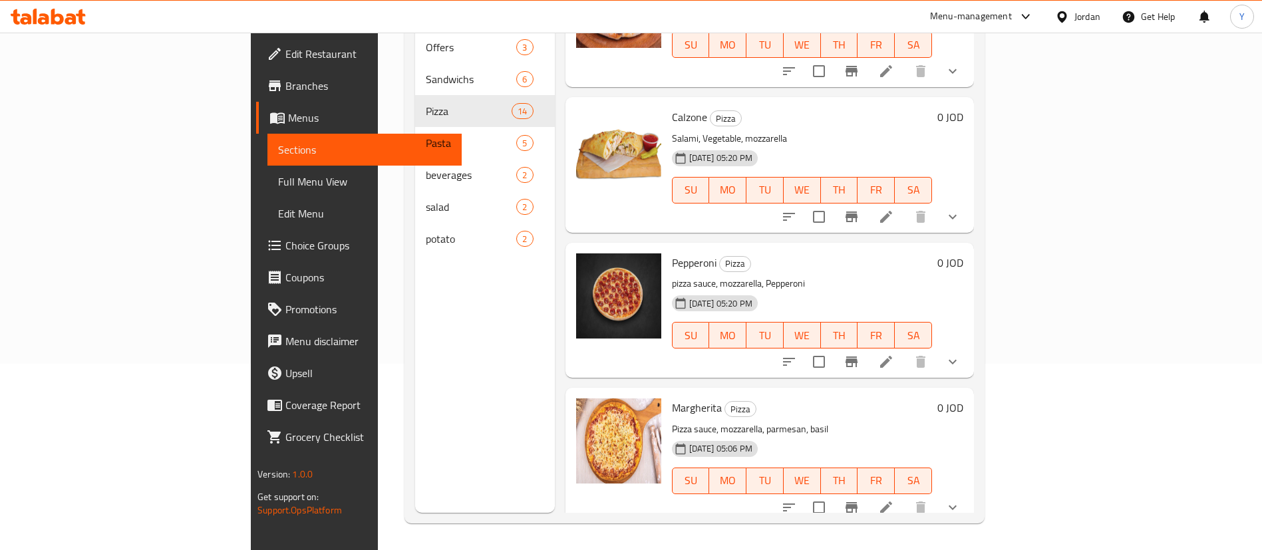
scroll to position [399, 0]
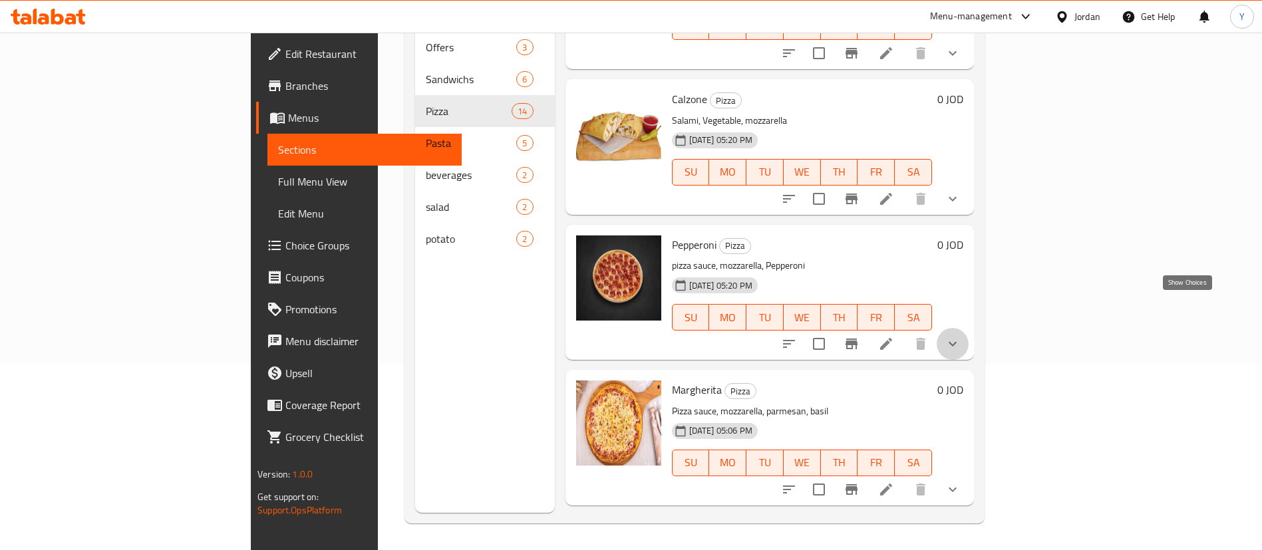
click at [961, 336] on icon "show more" at bounding box center [953, 344] width 16 height 16
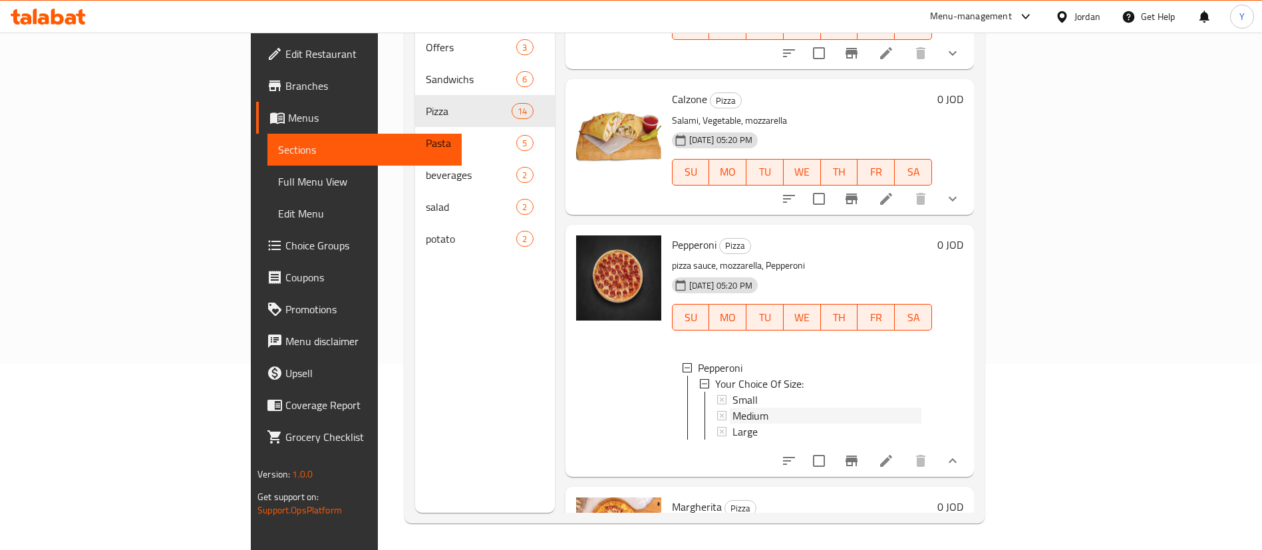
click at [759, 408] on div "Medium" at bounding box center [826, 416] width 189 height 16
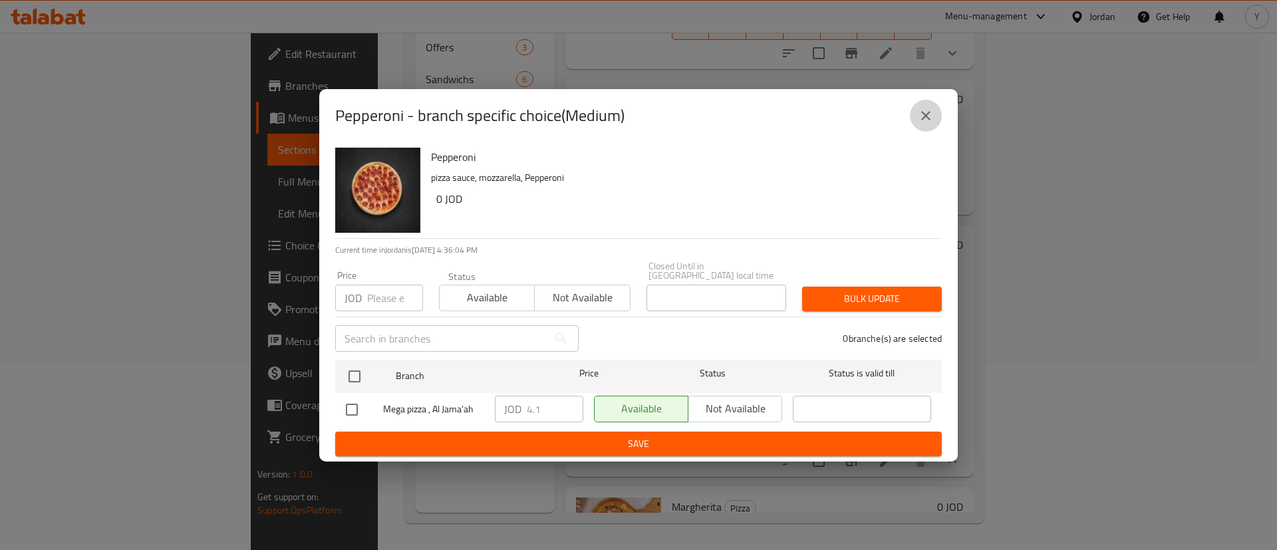
click at [919, 117] on icon "close" at bounding box center [926, 116] width 16 height 16
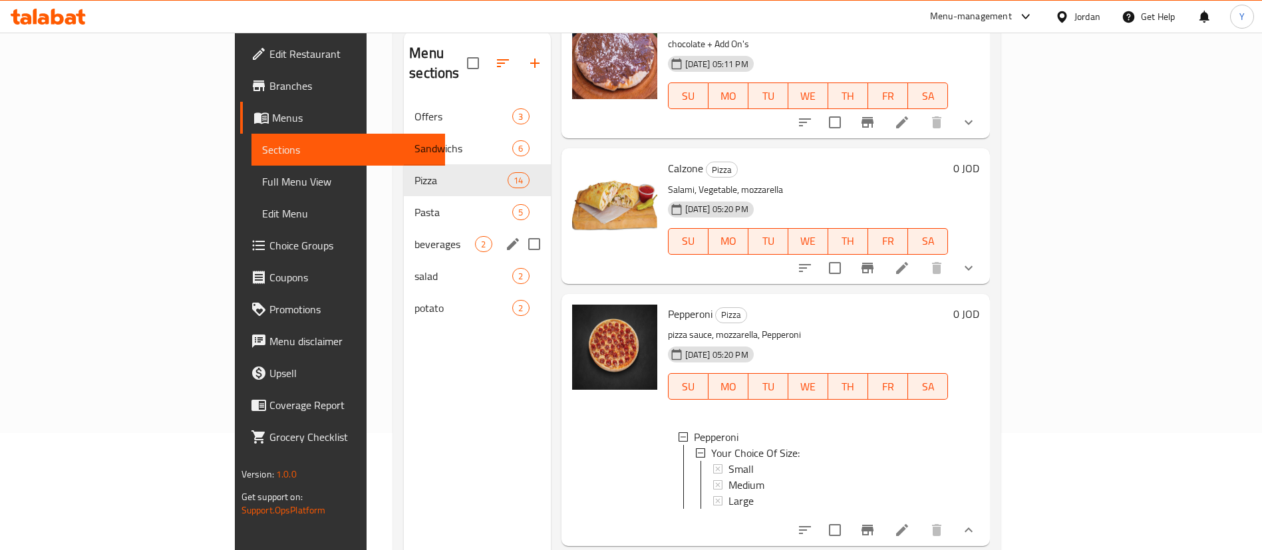
scroll to position [86, 0]
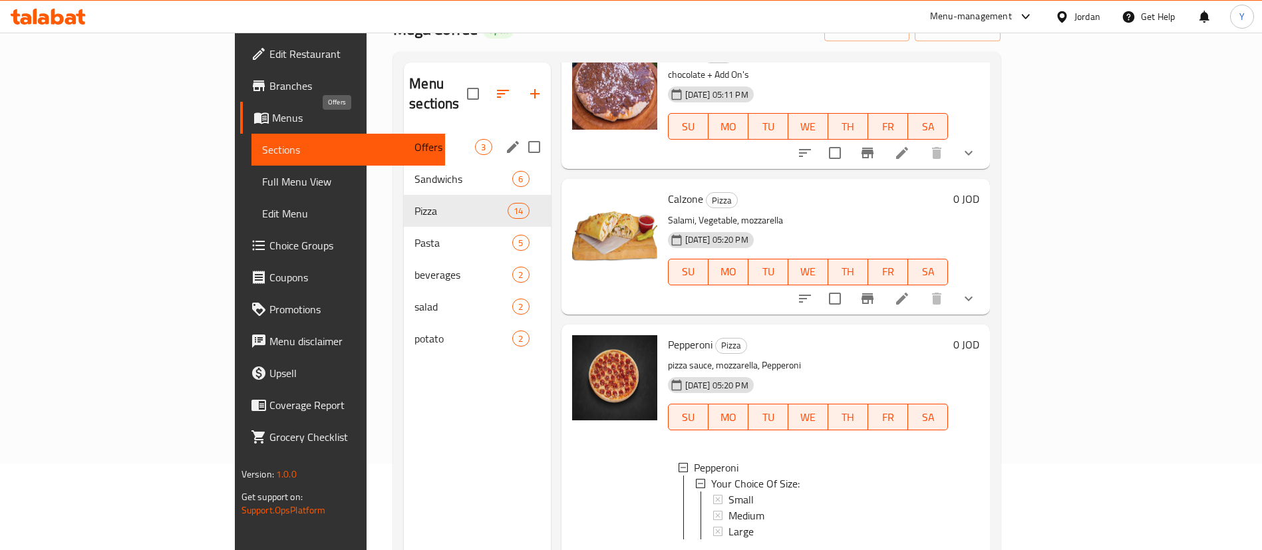
click at [414, 139] on span "Offers" at bounding box center [444, 147] width 61 height 16
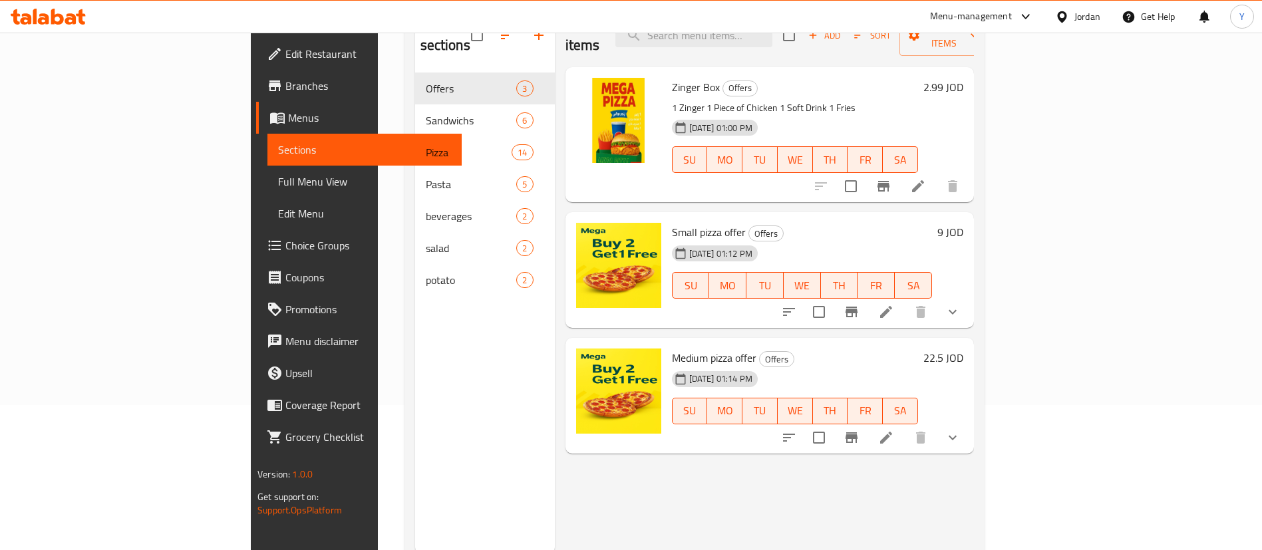
scroll to position [186, 0]
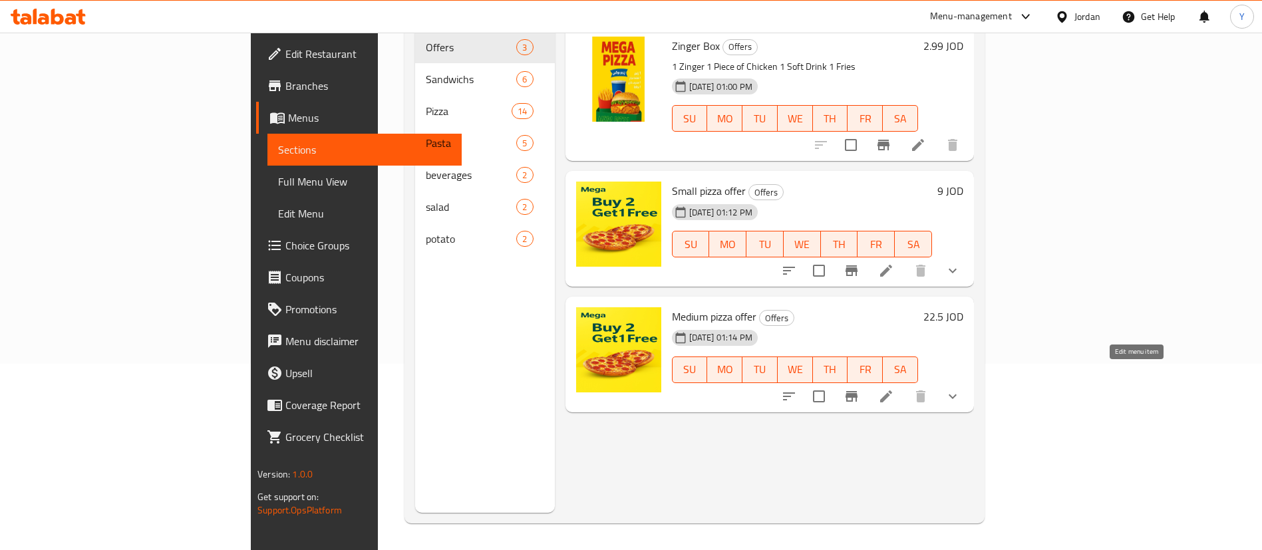
click at [894, 388] on icon at bounding box center [886, 396] width 16 height 16
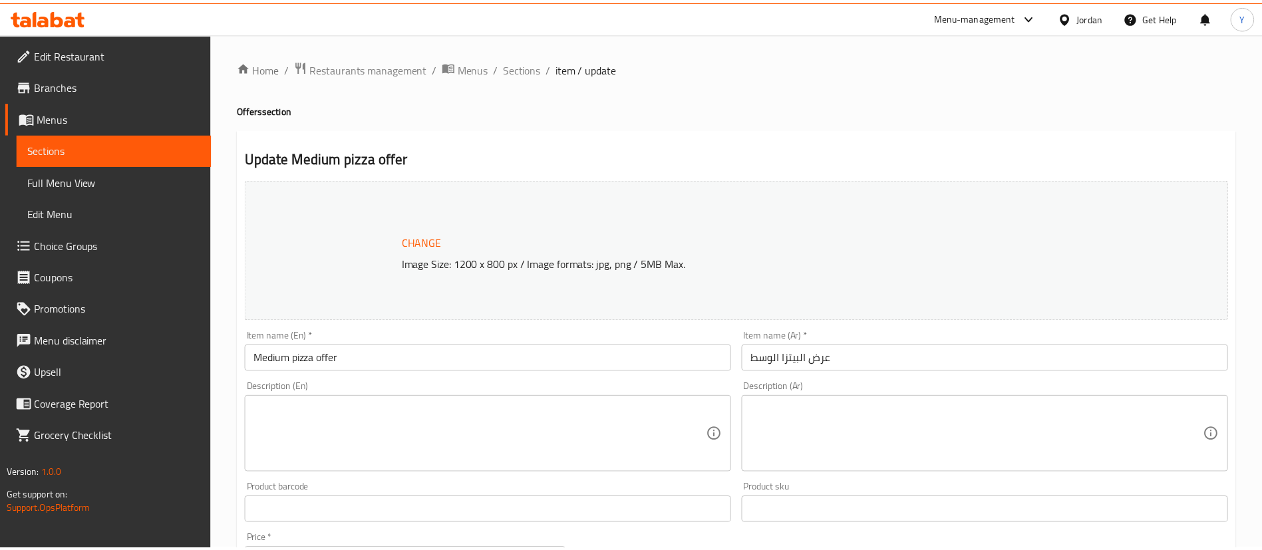
scroll to position [200, 0]
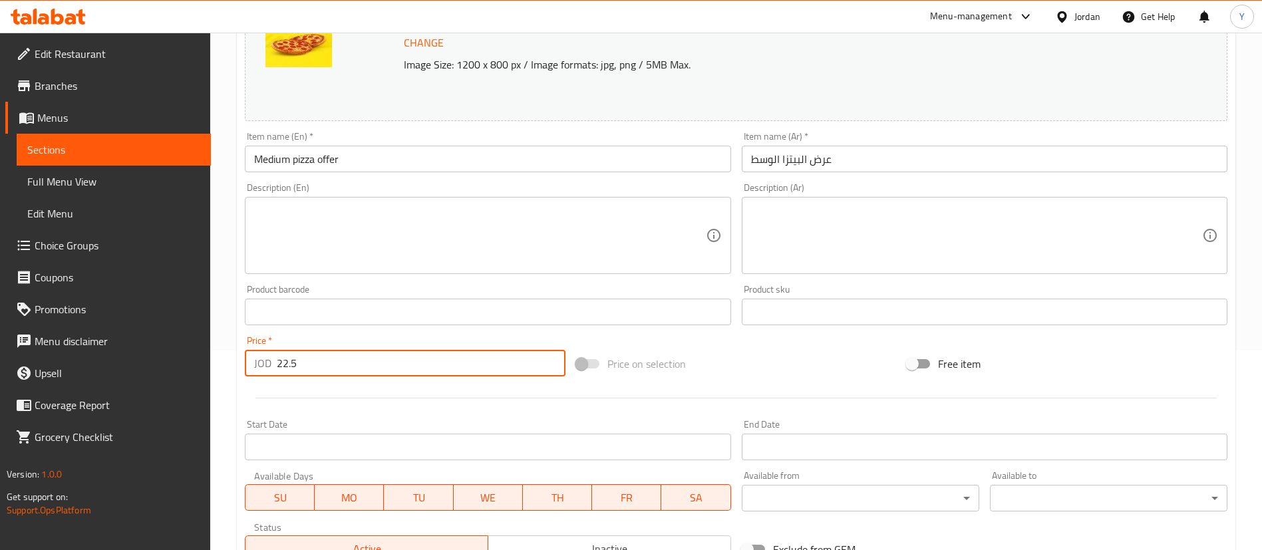
drag, startPoint x: 326, startPoint y: 361, endPoint x: 235, endPoint y: 374, distance: 91.4
click at [235, 374] on div "Home / Restaurants management / Menus / Sections / item / update Offers section…" at bounding box center [736, 362] width 1052 height 1058
type input "12.3"
click at [232, 377] on div "Home / Restaurants management / Menus / Sections / item / update Offers section…" at bounding box center [736, 362] width 1052 height 1058
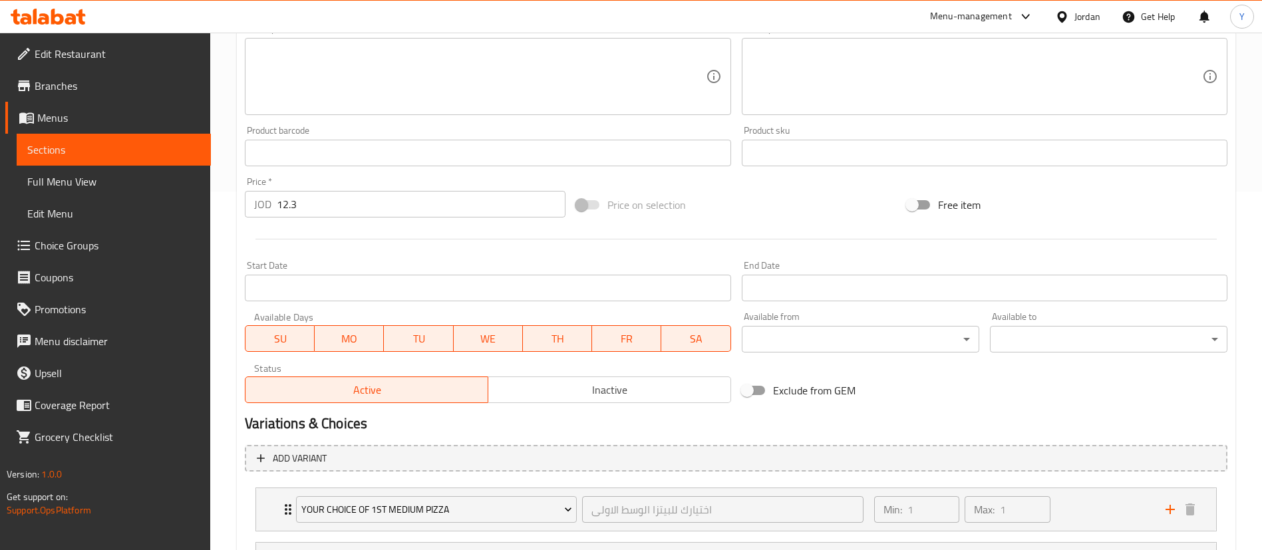
scroll to position [540, 0]
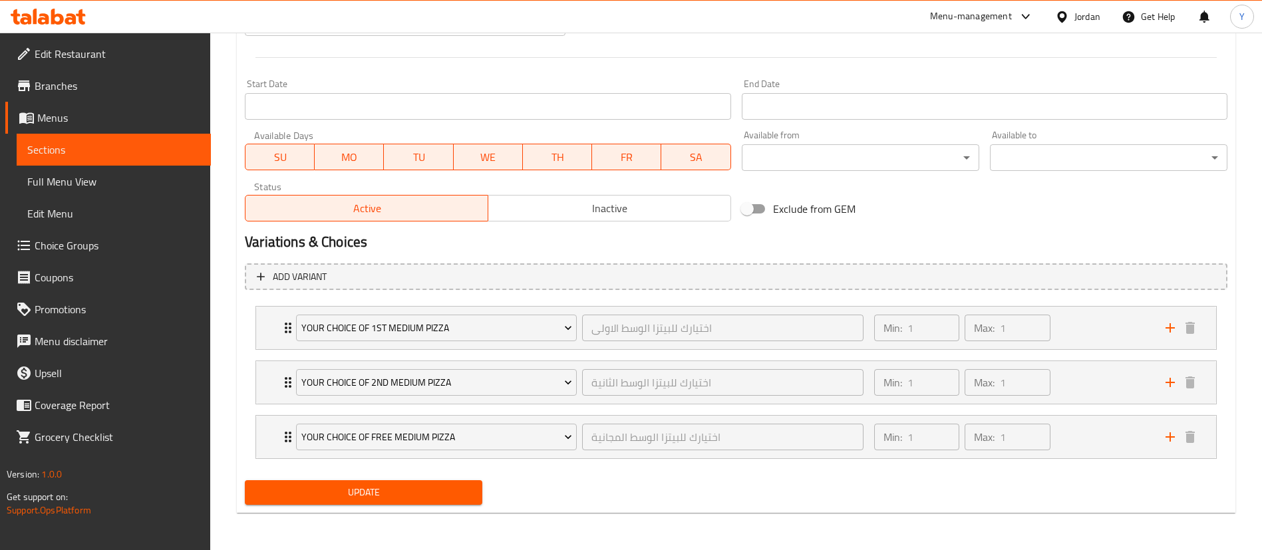
click at [359, 495] on span "Update" at bounding box center [363, 492] width 216 height 17
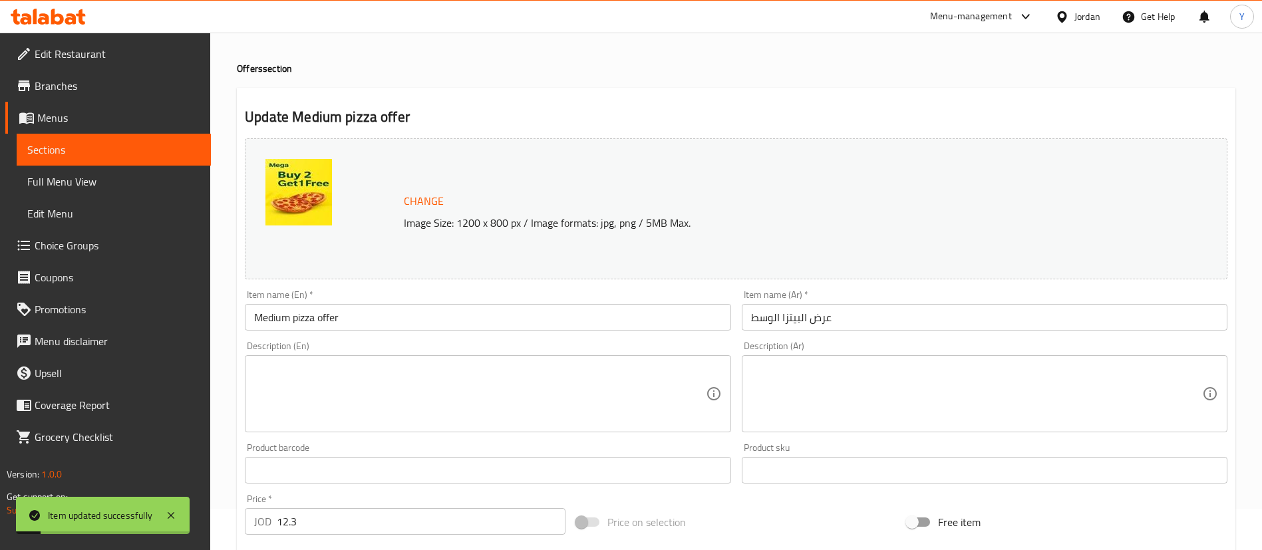
scroll to position [0, 0]
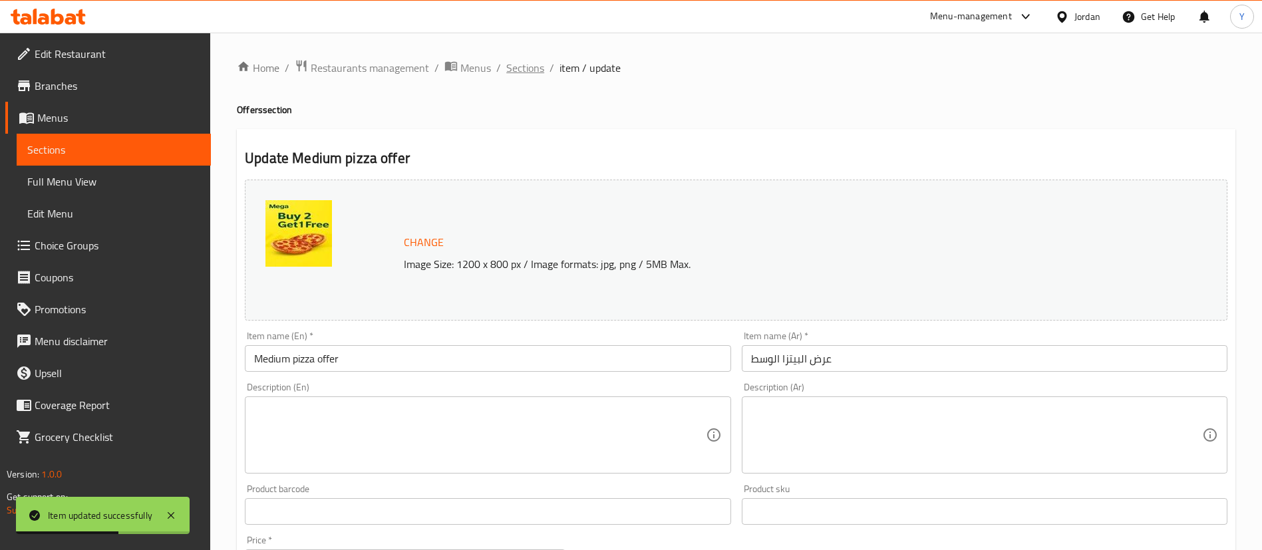
click at [527, 73] on span "Sections" at bounding box center [525, 68] width 38 height 16
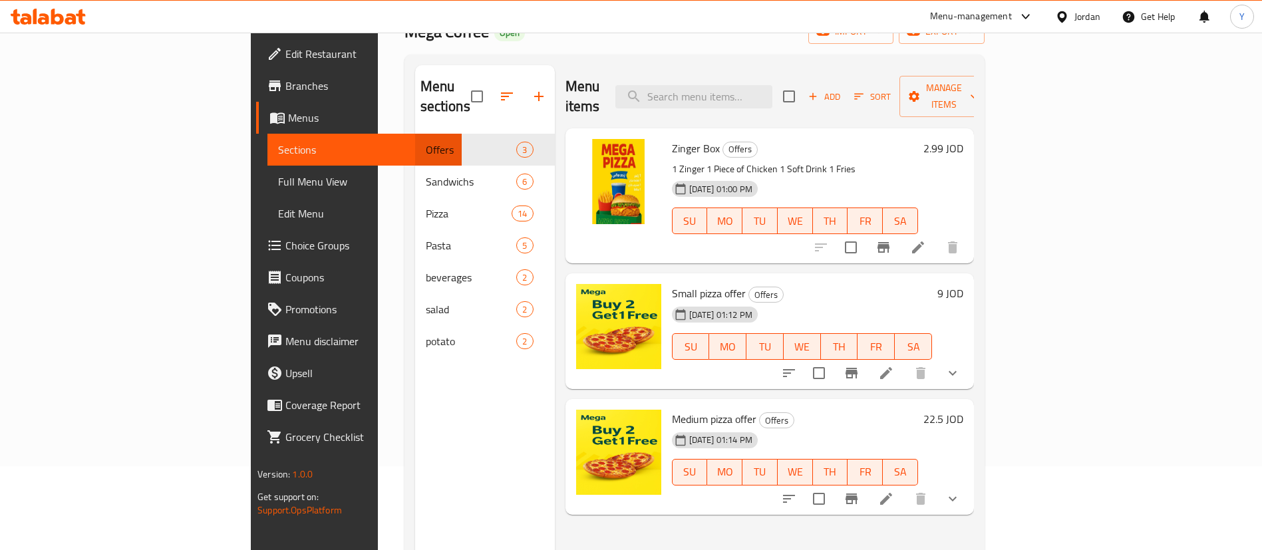
scroll to position [186, 0]
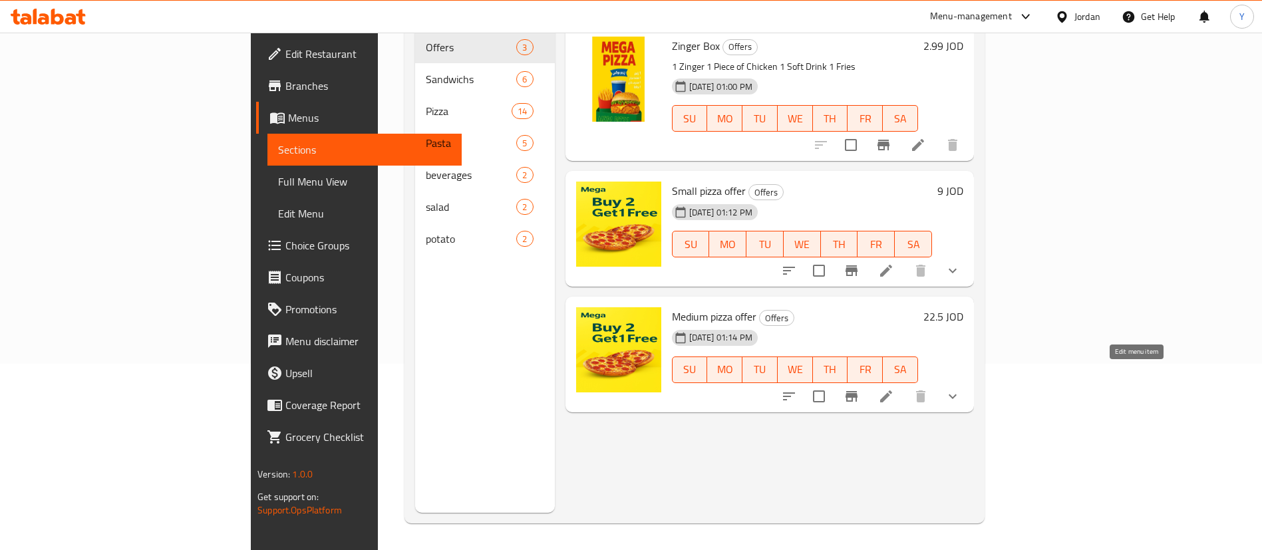
click at [892, 390] on icon at bounding box center [886, 396] width 12 height 12
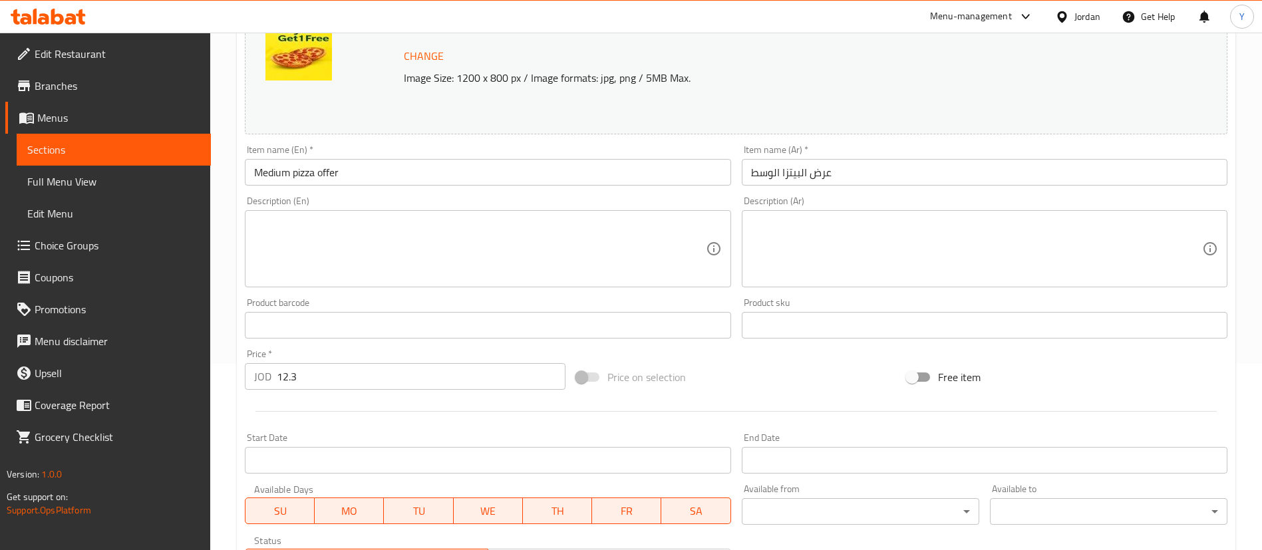
scroll to position [200, 0]
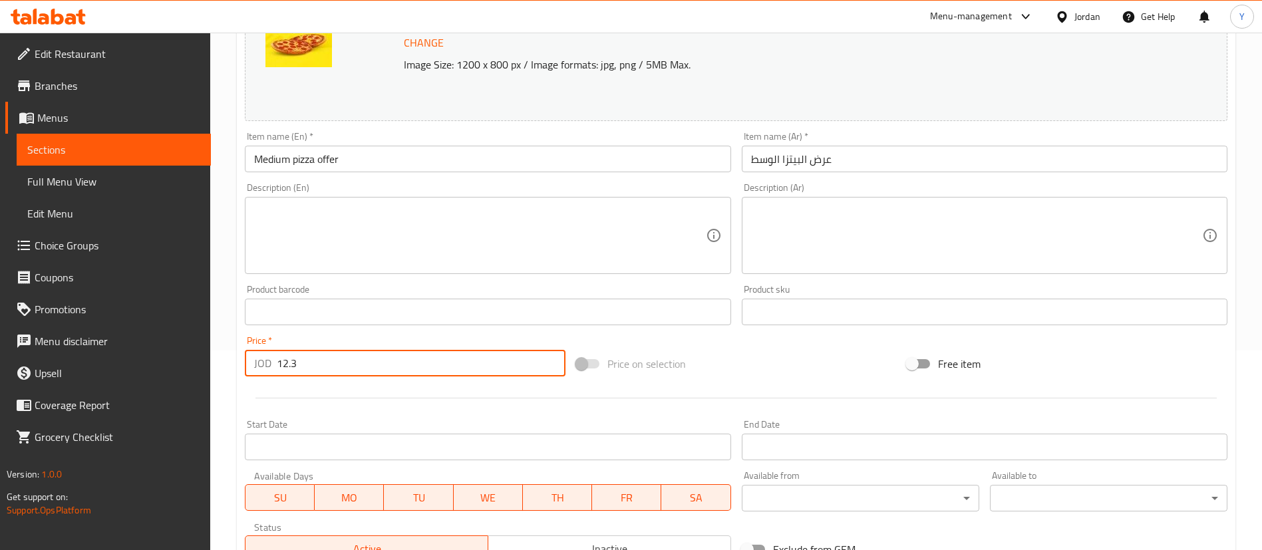
drag, startPoint x: 301, startPoint y: 365, endPoint x: 259, endPoint y: 369, distance: 41.4
click at [259, 369] on div "JOD 12.3 Price *" at bounding box center [405, 363] width 321 height 27
type input "12.2"
click at [220, 359] on div "Home / Restaurants management / Menus / Sections / item / update Offers section…" at bounding box center [736, 362] width 1052 height 1058
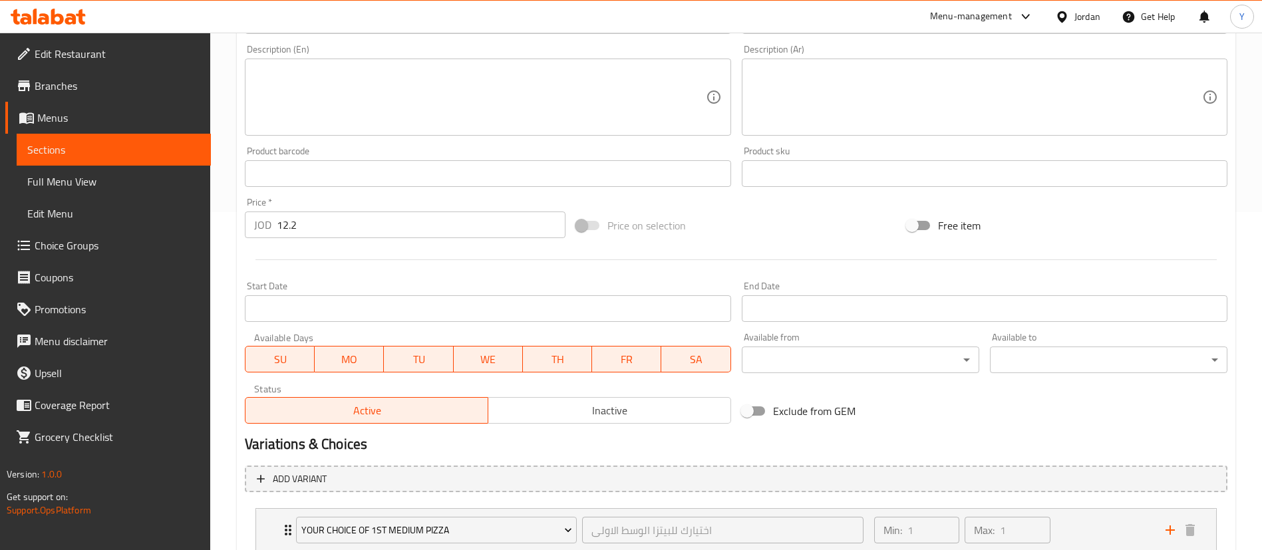
scroll to position [540, 0]
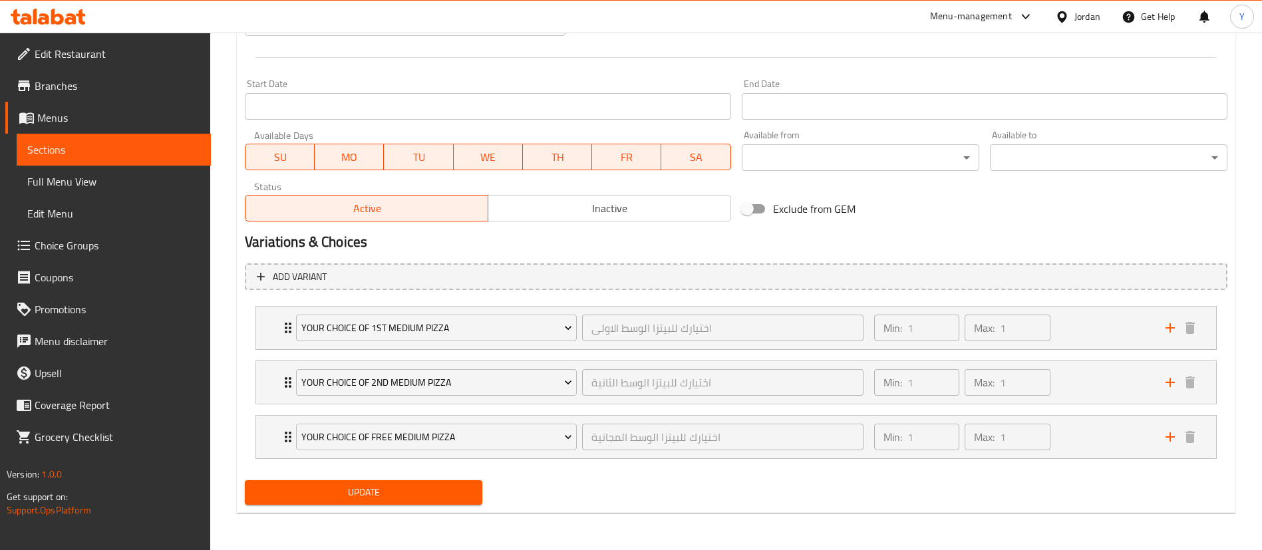
click at [351, 493] on span "Update" at bounding box center [363, 492] width 216 height 17
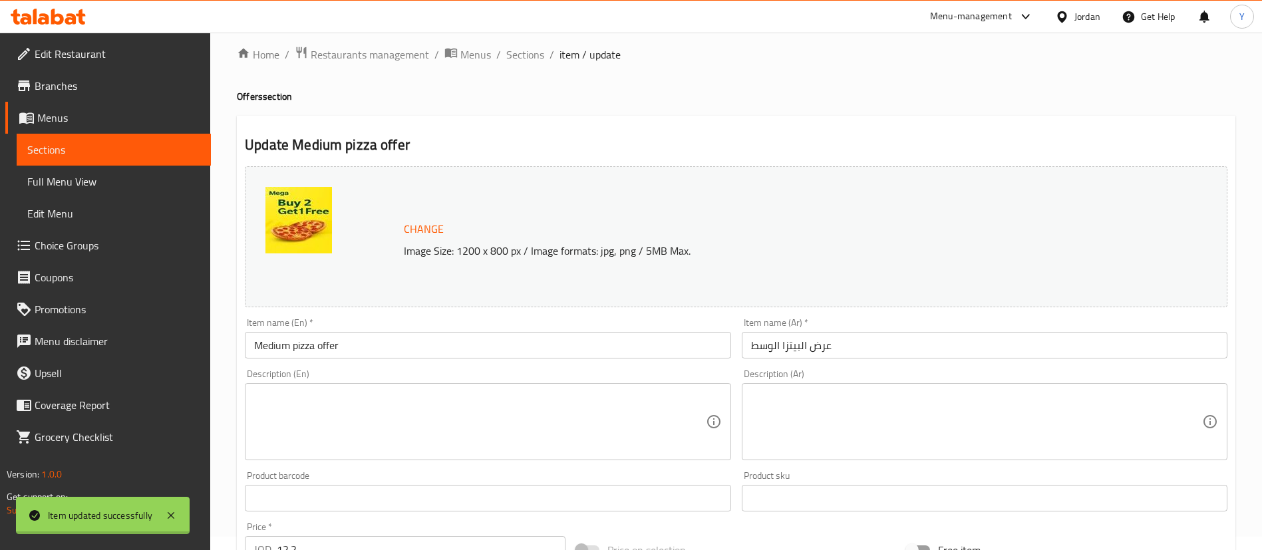
scroll to position [0, 0]
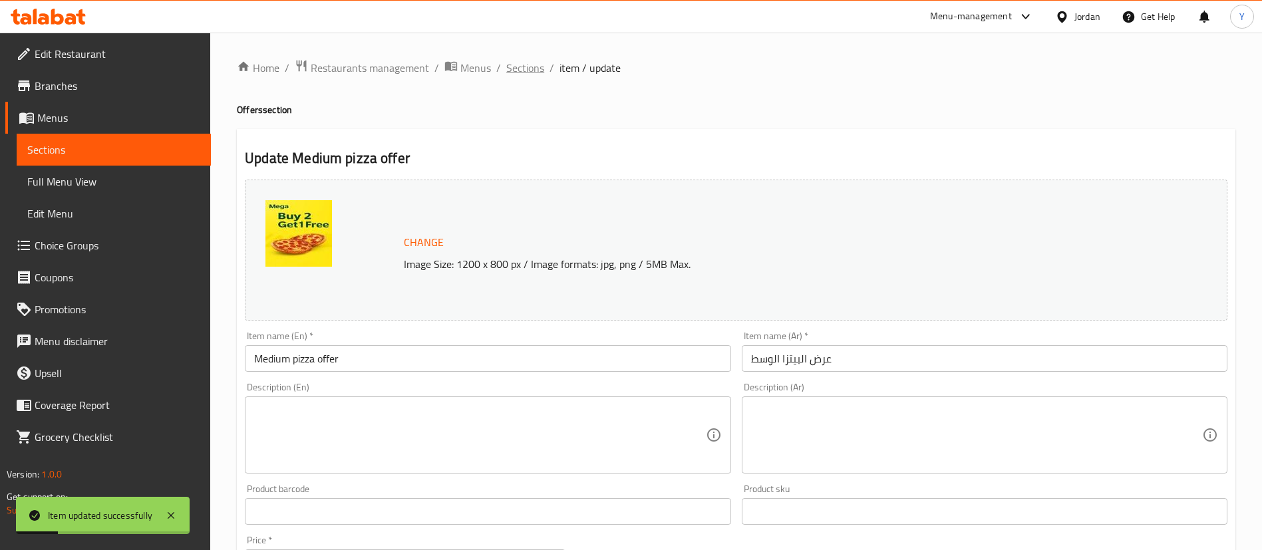
click at [528, 67] on span "Sections" at bounding box center [525, 68] width 38 height 16
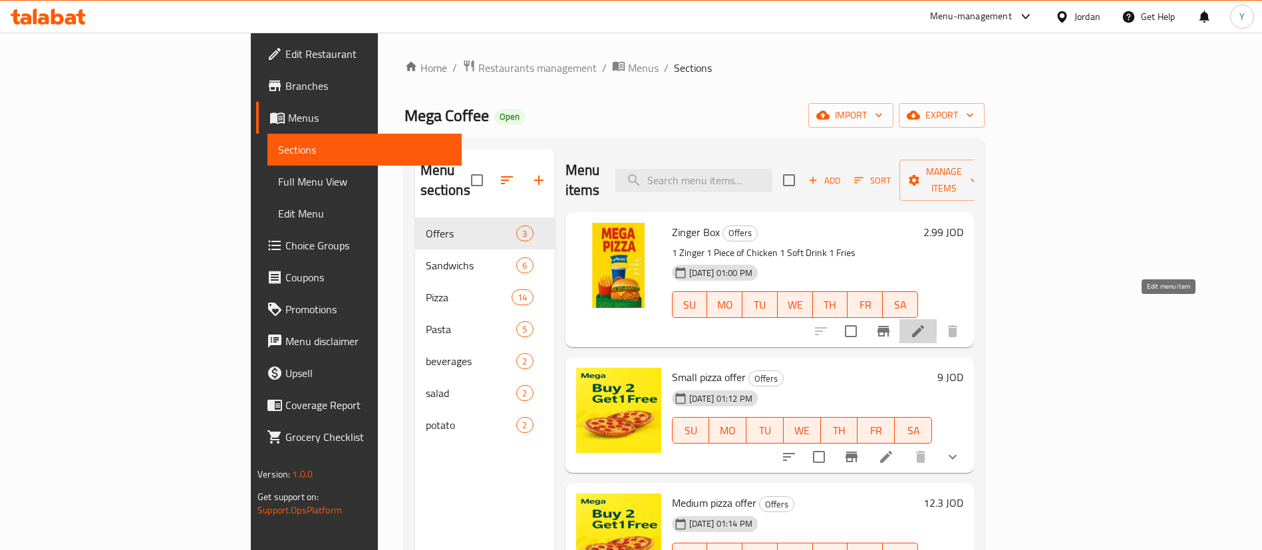
click at [924, 325] on icon at bounding box center [918, 331] width 12 height 12
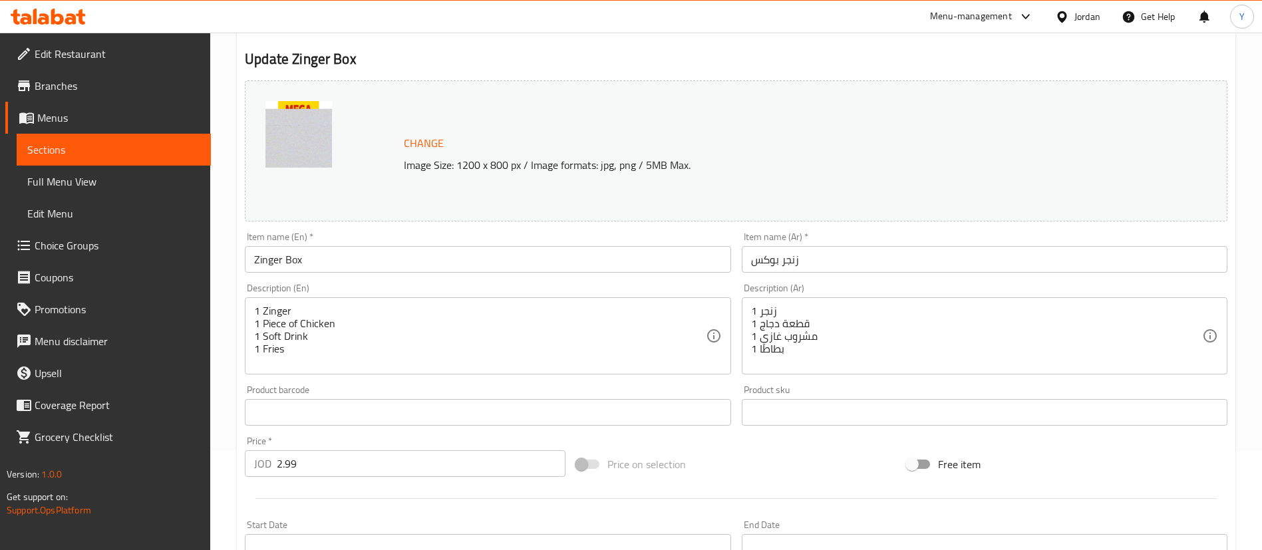
scroll to position [100, 0]
drag, startPoint x: 329, startPoint y: 461, endPoint x: 210, endPoint y: 478, distance: 120.2
click at [210, 478] on div "Edit Restaurant Branches Menus Sections Full Menu View Edit Menu Choice Groups …" at bounding box center [631, 396] width 1262 height 927
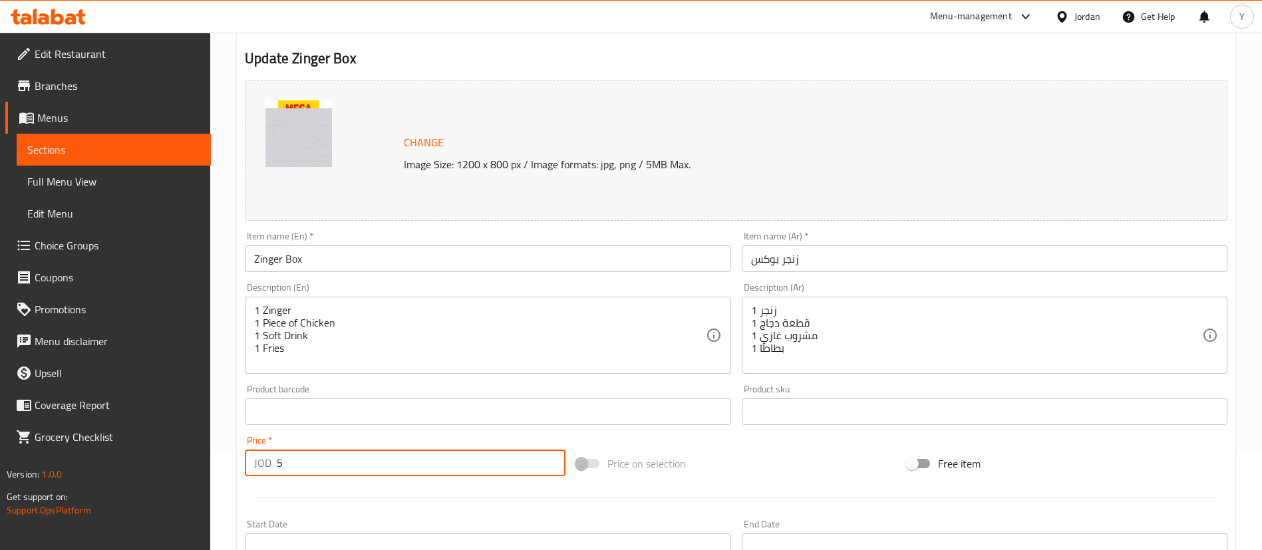
type input "5"
click at [228, 469] on div "Home / Restaurants management / Menus / Sections / item / update Offers section…" at bounding box center [736, 396] width 1052 height 927
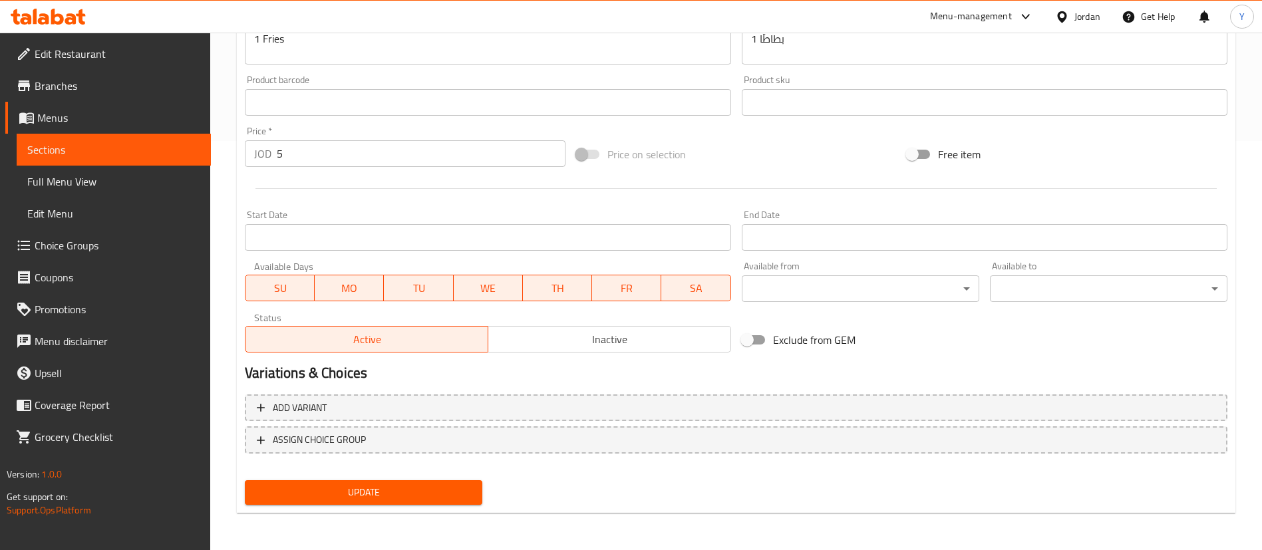
click at [316, 485] on span "Update" at bounding box center [363, 492] width 216 height 17
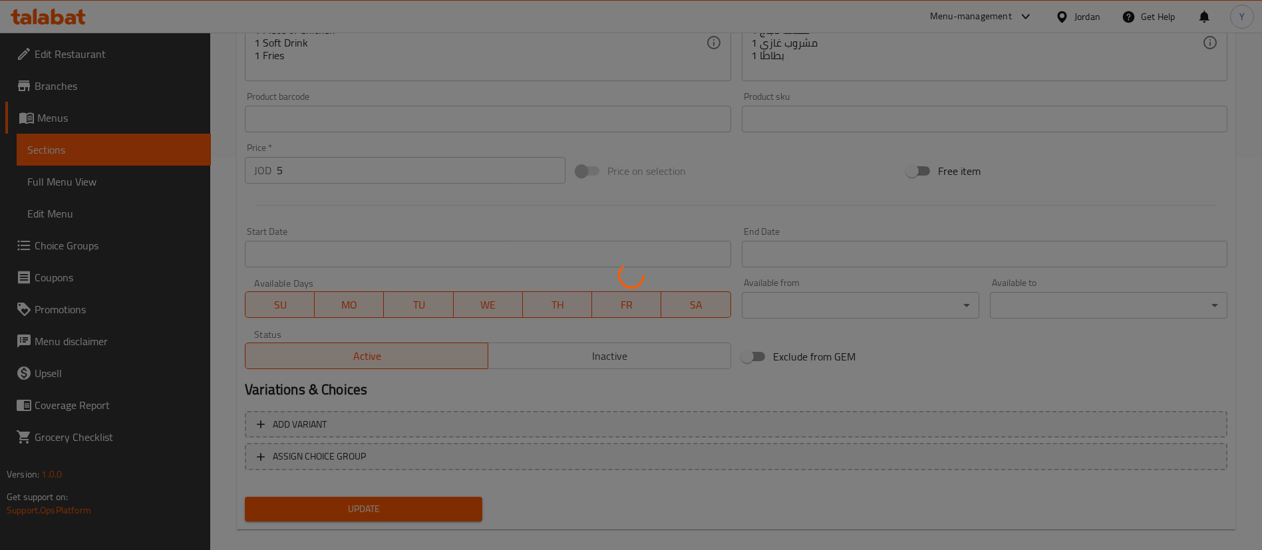
scroll to position [0, 0]
